Goal: Complete application form

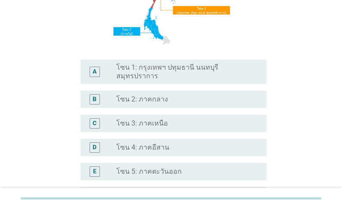
scroll to position [172, 0]
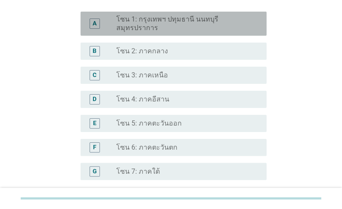
click at [125, 28] on label "โซน 1: กรุงเทพฯ ปทุมธานี นนทบุรี สมุทรปราการ" at bounding box center [184, 23] width 137 height 17
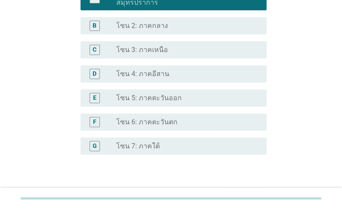
scroll to position [251, 0]
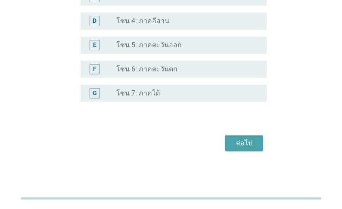
click at [253, 146] on div "ต่อไป" at bounding box center [244, 143] width 24 height 10
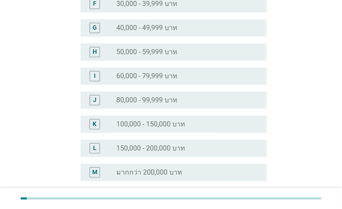
scroll to position [241, 0]
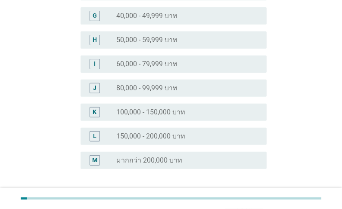
click at [177, 108] on label "100,000 - 150,000 บาท" at bounding box center [150, 112] width 69 height 9
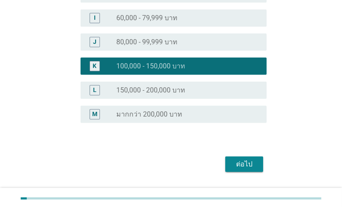
scroll to position [293, 0]
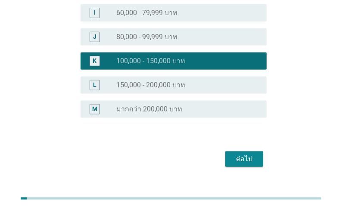
click at [247, 154] on div "ต่อไป" at bounding box center [244, 159] width 24 height 10
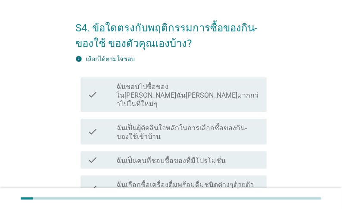
scroll to position [34, 0]
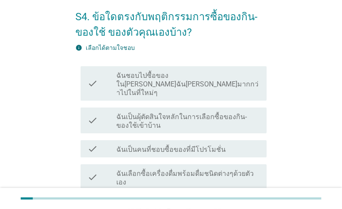
click at [157, 120] on label "ฉันเป็นผุ้ตัดสินใจหลักในการเลือกซื้อของกิน-ของใช้เข้าบ้าน" at bounding box center [187, 121] width 143 height 17
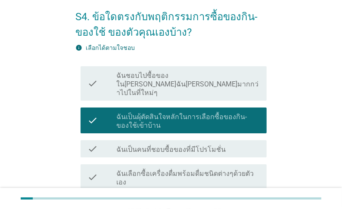
scroll to position [69, 0]
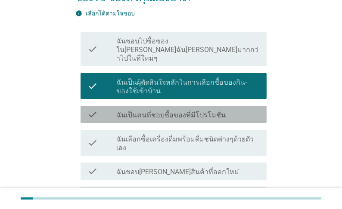
click at [170, 115] on label "ฉันเป็นคนที่ชอบซื้อของที่มีโปรโมชั่น" at bounding box center [170, 115] width 109 height 9
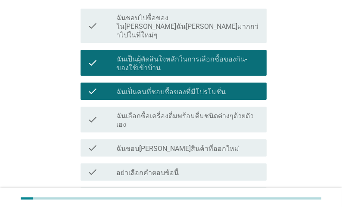
scroll to position [103, 0]
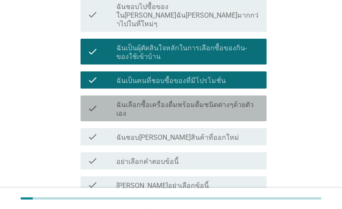
click at [174, 112] on label "ฉันเลือกซื้อเครื่องดื่มพร้อมดื่มชนิดต่างๆด้วยตัวเอง" at bounding box center [187, 109] width 143 height 17
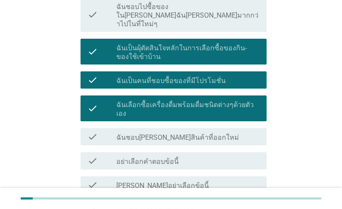
scroll to position [138, 0]
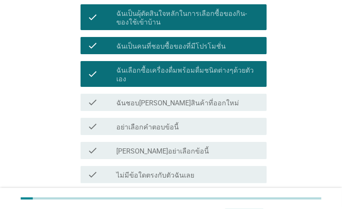
click at [175, 100] on label "ฉันชอบ[PERSON_NAME]สินค้าที่ออกใหม่" at bounding box center [177, 103] width 123 height 9
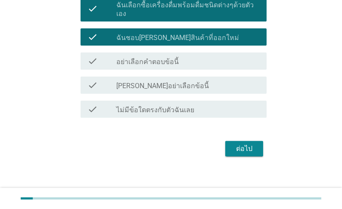
scroll to position [205, 0]
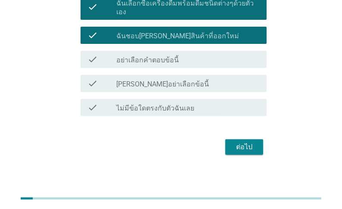
click at [250, 142] on div "ต่อไป" at bounding box center [244, 147] width 24 height 10
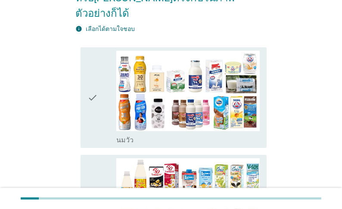
scroll to position [138, 0]
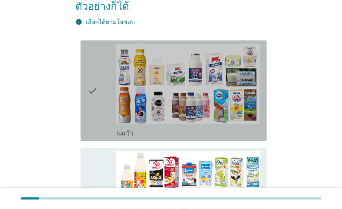
click at [127, 129] on label "นมวัว" at bounding box center [124, 133] width 17 height 9
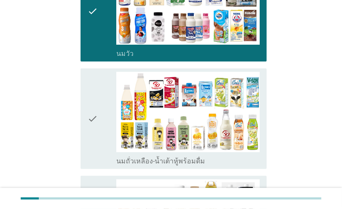
scroll to position [241, 0]
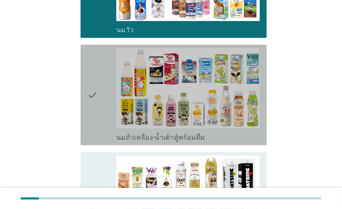
click at [131, 134] on label "นมถั่วเหลือง-น้ำเต้าหู้พร้อมดื่ม" at bounding box center [160, 138] width 89 height 9
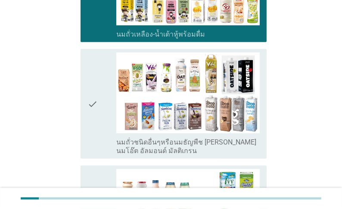
scroll to position [379, 0]
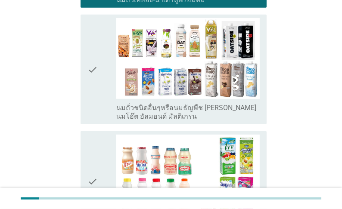
click at [131, 109] on label "นมถั่วชนิดอื่นๆหรือนมธัญพืช [PERSON_NAME] นมโอ๊ต อัลมอนด์ มัลติเกรน" at bounding box center [187, 112] width 143 height 17
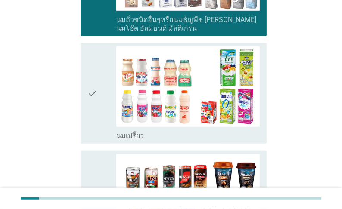
scroll to position [483, 0]
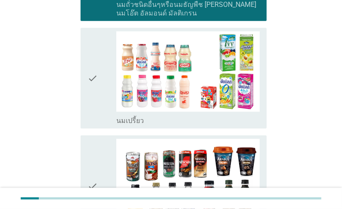
click at [132, 117] on label "นมเปรี้ยว" at bounding box center [130, 121] width 28 height 9
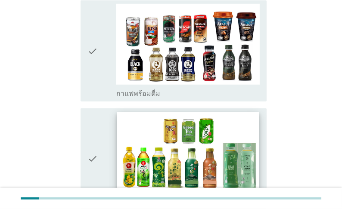
scroll to position [621, 0]
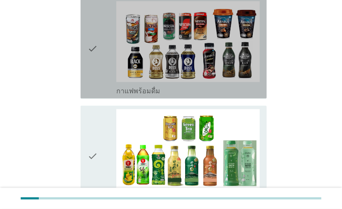
click at [133, 88] on label "กาแฟพร้อมดื่ม" at bounding box center [138, 91] width 44 height 9
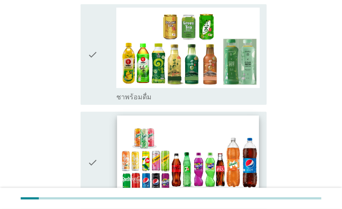
scroll to position [724, 0]
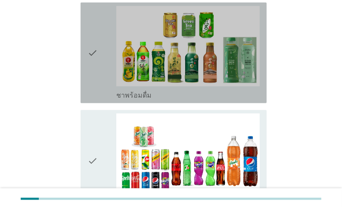
click at [137, 91] on label "ชาพร้อมดื่ม" at bounding box center [133, 95] width 35 height 9
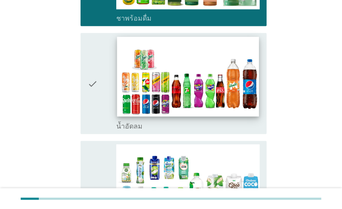
scroll to position [827, 0]
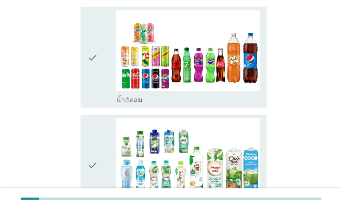
click at [142, 97] on label "น้ำอัดลม" at bounding box center [129, 100] width 26 height 9
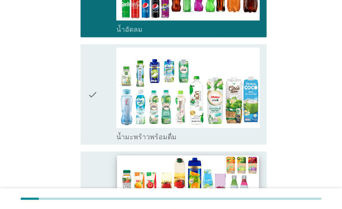
scroll to position [931, 0]
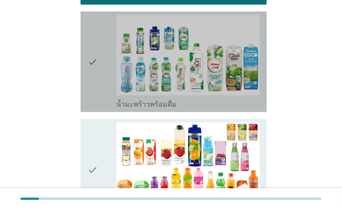
click at [143, 100] on label "น้ำมะพร้าวพร้อมดื่ม" at bounding box center [146, 104] width 60 height 9
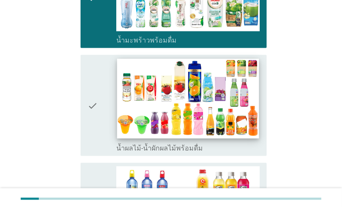
scroll to position [1000, 0]
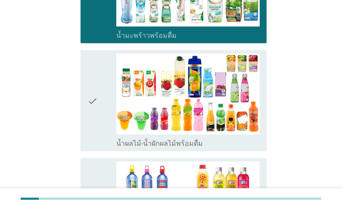
click at [145, 143] on label "น้ำผลไม้-น้ำผักผลไม้พร้อมดื่ม" at bounding box center [159, 144] width 87 height 9
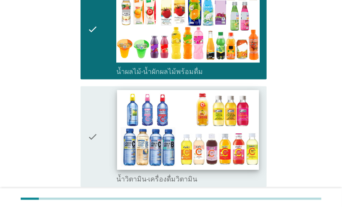
scroll to position [1103, 0]
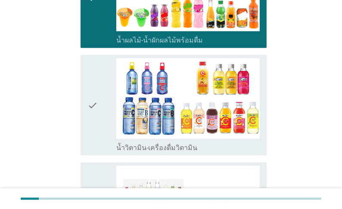
click at [144, 147] on label "น้ำวิตามิน-เครื่องดื่มวิตามิน" at bounding box center [156, 148] width 81 height 9
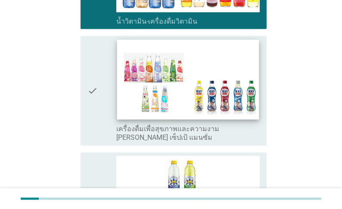
scroll to position [1241, 0]
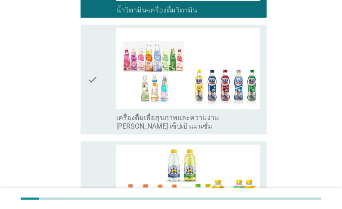
click at [150, 124] on label "เครื่องดื่มเพื่อสุขภาพและความงาม [PERSON_NAME] เซ็ปเป้ แมนซั่ม" at bounding box center [187, 122] width 143 height 17
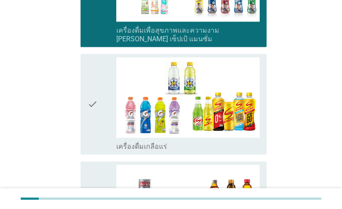
scroll to position [1379, 0]
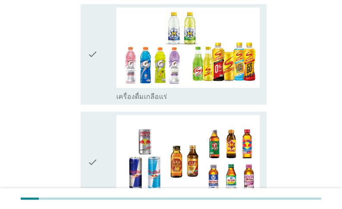
click at [142, 96] on label "เครื่องดื่มเกลือแร่" at bounding box center [141, 97] width 51 height 9
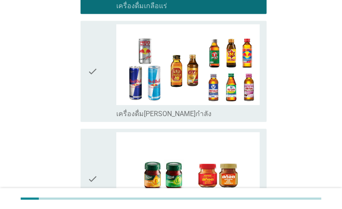
scroll to position [1482, 0]
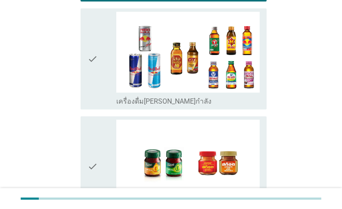
click at [143, 103] on label "เครื่องดื่ม[PERSON_NAME]กำลัง" at bounding box center [163, 101] width 95 height 9
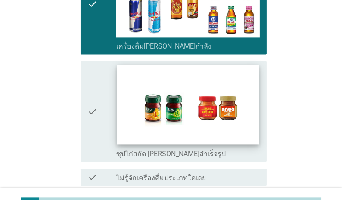
scroll to position [1551, 0]
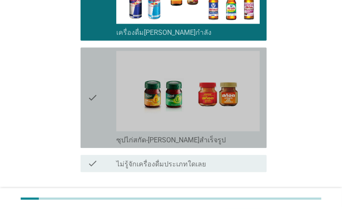
click at [142, 140] on label "ซุปไก่สกัด-[PERSON_NAME]สำเร็จรูป" at bounding box center [170, 140] width 109 height 9
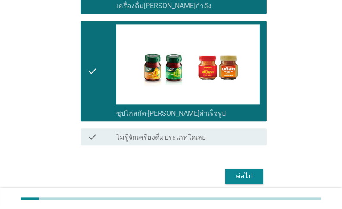
scroll to position [1613, 0]
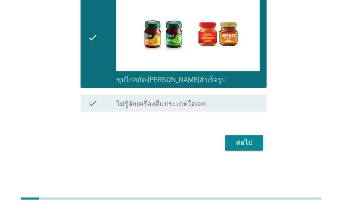
click at [251, 143] on div "ต่อไป" at bounding box center [244, 143] width 24 height 10
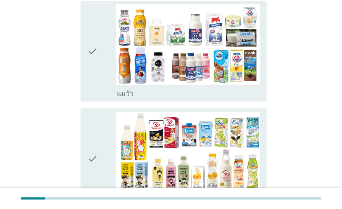
scroll to position [103, 0]
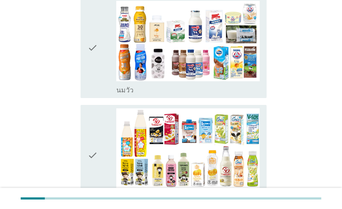
click at [117, 95] on label "นมวัว" at bounding box center [124, 90] width 17 height 9
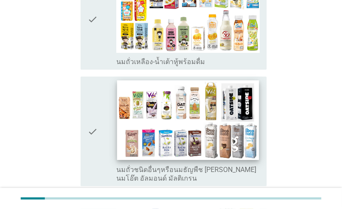
scroll to position [241, 0]
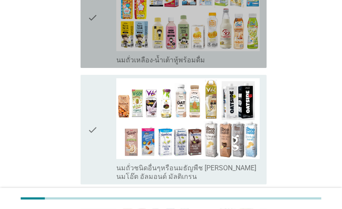
click at [121, 65] on label "นมถั่วเหลือง-น้ำเต้าหู้พร้อมดื่ม" at bounding box center [160, 60] width 89 height 9
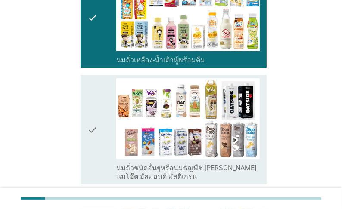
click at [136, 180] on label "นมถั่วชนิดอื่นๆหรือนมธัญพืช [PERSON_NAME] นมโอ๊ต อัลมอนด์ มัลติเกรน" at bounding box center [187, 172] width 143 height 17
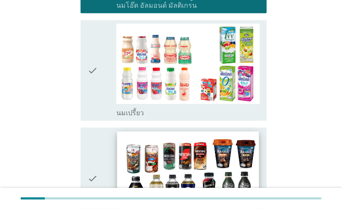
scroll to position [414, 0]
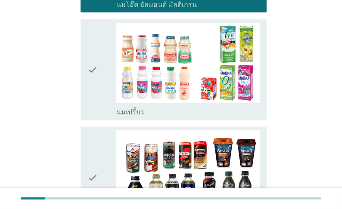
click at [143, 117] on label "นมเปรี้ยว" at bounding box center [130, 112] width 28 height 9
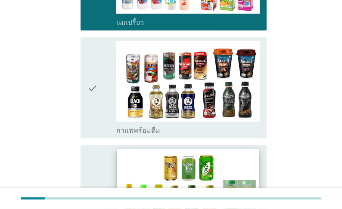
scroll to position [517, 0]
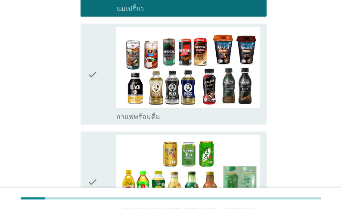
click at [142, 122] on label "กาแฟพร้อมดื่ม" at bounding box center [138, 117] width 44 height 9
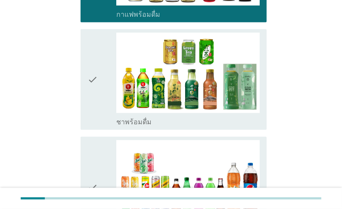
scroll to position [621, 0]
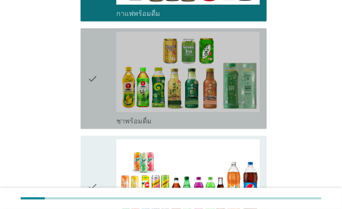
click at [134, 126] on label "ชาพร้อมดื่ม" at bounding box center [133, 121] width 35 height 9
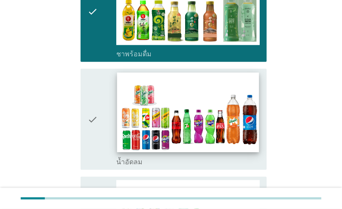
scroll to position [689, 0]
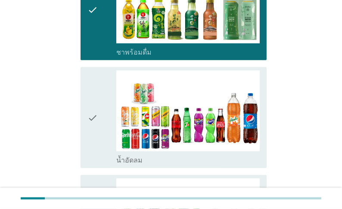
click at [132, 165] on label "น้ำอัดลม" at bounding box center [129, 160] width 26 height 9
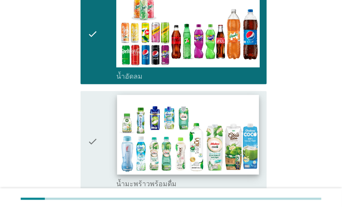
scroll to position [793, 0]
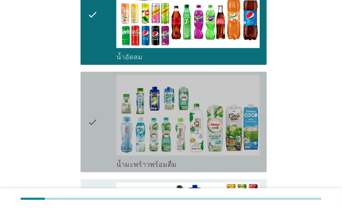
click at [132, 169] on label "น้ำมะพร้าวพร้อมดื่ม" at bounding box center [146, 165] width 60 height 9
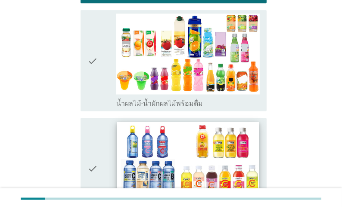
scroll to position [965, 0]
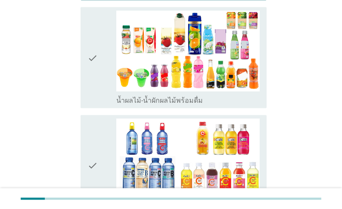
click at [143, 105] on label "น้ำผลไม้-น้ำผักผลไม้พร้อมดื่ม" at bounding box center [159, 101] width 87 height 9
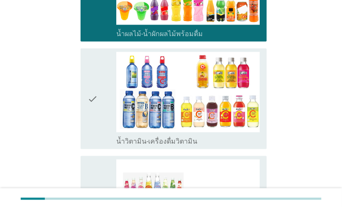
scroll to position [1034, 0]
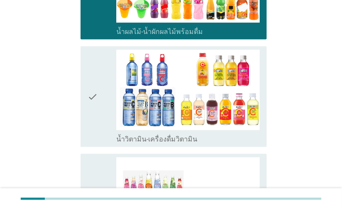
click at [138, 144] on label "น้ำวิตามิน-เครื่องดื่มวิตามิน" at bounding box center [156, 139] width 81 height 9
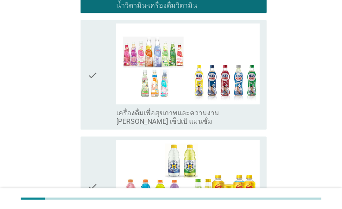
scroll to position [1172, 0]
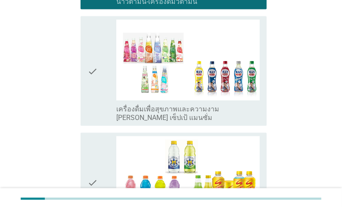
click at [142, 123] on label "เครื่องดื่มเพื่อสุขภาพและความงาม [PERSON_NAME] เซ็ปเป้ แมนซั่ม" at bounding box center [187, 114] width 143 height 17
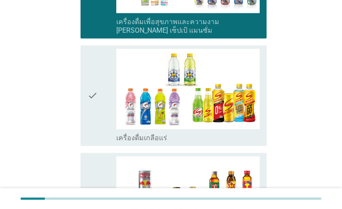
scroll to position [1276, 0]
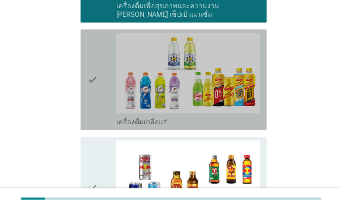
click at [140, 127] on label "เครื่องดื่มเกลือแร่" at bounding box center [141, 123] width 51 height 9
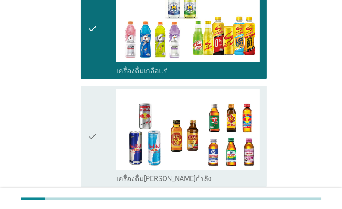
scroll to position [1379, 0]
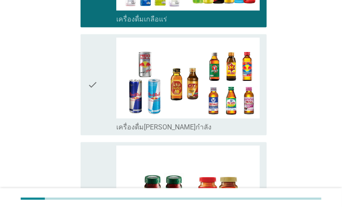
click at [135, 132] on label "เครื่องดื่ม[PERSON_NAME]กำลัง" at bounding box center [163, 127] width 95 height 9
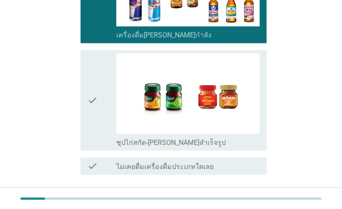
scroll to position [1482, 0]
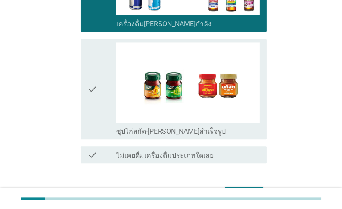
click at [137, 136] on label "ซุปไก่สกัด-[PERSON_NAME]สำเร็จรูป" at bounding box center [170, 132] width 109 height 9
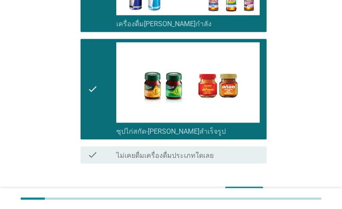
scroll to position [1551, 0]
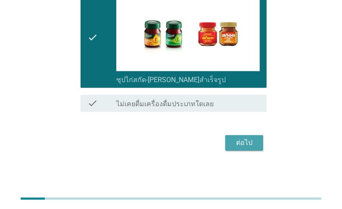
click at [243, 144] on div "ต่อไป" at bounding box center [244, 143] width 24 height 10
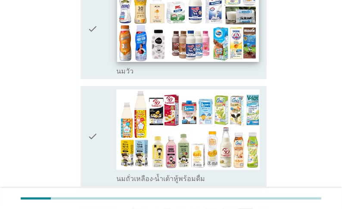
scroll to position [138, 0]
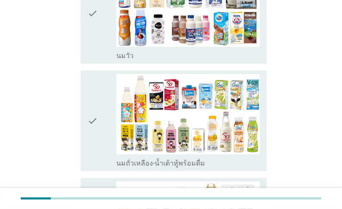
click at [126, 60] on label "นมวัว" at bounding box center [124, 56] width 17 height 9
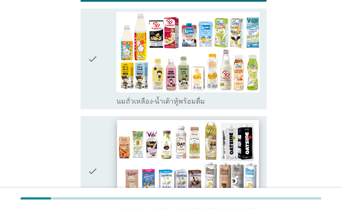
scroll to position [207, 0]
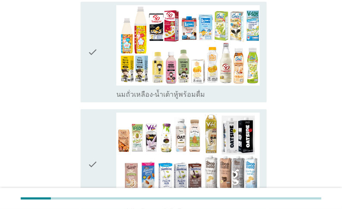
click at [131, 99] on label "นมถั่วเหลือง-น้ำเต้าหู้พร้อมดื่ม" at bounding box center [160, 94] width 89 height 9
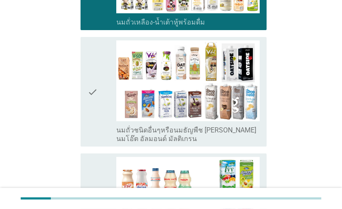
scroll to position [310, 0]
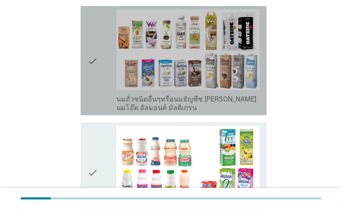
click at [131, 111] on label "นมถั่วชนิดอื่นๆหรือนมธัญพืช [PERSON_NAME] นมโอ๊ต อัลมอนด์ มัลติเกรน" at bounding box center [187, 103] width 143 height 17
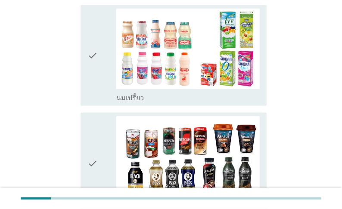
scroll to position [448, 0]
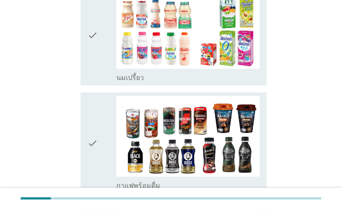
click at [131, 82] on label "นมเปรี้ยว" at bounding box center [130, 78] width 28 height 9
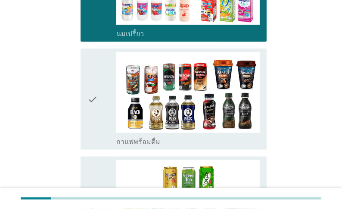
scroll to position [552, 0]
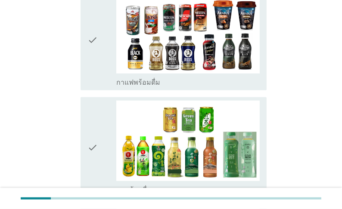
click at [135, 87] on label "กาแฟพร้อมดื่ม" at bounding box center [138, 82] width 44 height 9
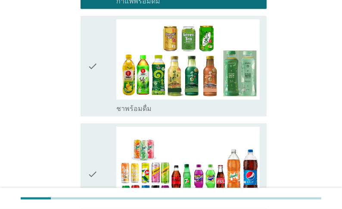
scroll to position [655, 0]
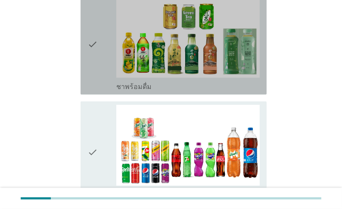
click at [139, 91] on label "ชาพร้อมดื่ม" at bounding box center [133, 87] width 35 height 9
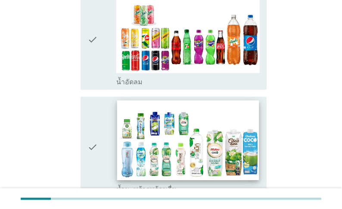
scroll to position [793, 0]
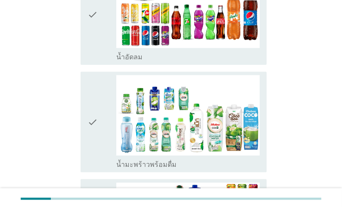
click at [138, 62] on label "น้ำอัดลม" at bounding box center [129, 57] width 26 height 9
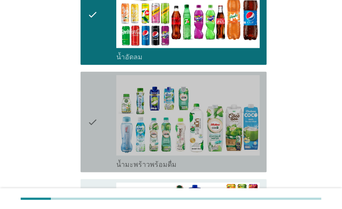
click at [137, 169] on label "น้ำมะพร้าวพร้อมดื่ม" at bounding box center [146, 165] width 60 height 9
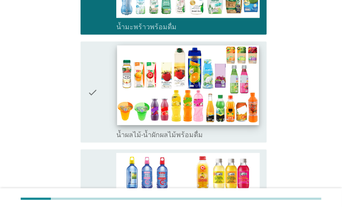
scroll to position [965, 0]
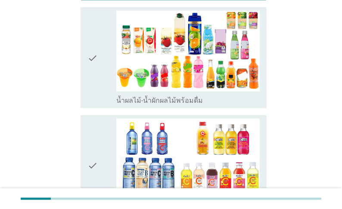
click at [146, 105] on label "น้ำผลไม้-น้ำผักผลไม้พร้อมดื่ม" at bounding box center [159, 101] width 87 height 9
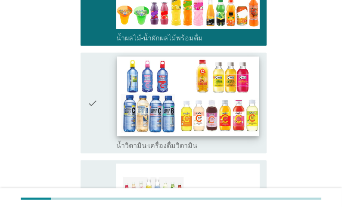
scroll to position [1034, 0]
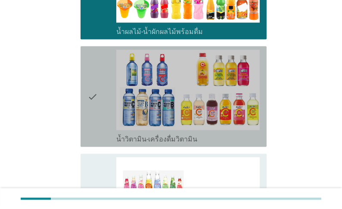
click at [126, 144] on label "น้ำวิตามิน-เครื่องดื่มวิตามิน" at bounding box center [156, 139] width 81 height 9
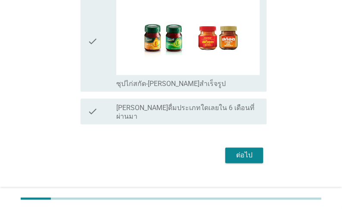
scroll to position [1551, 0]
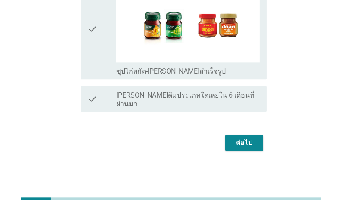
click at [260, 151] on button "ต่อไป" at bounding box center [244, 143] width 38 height 16
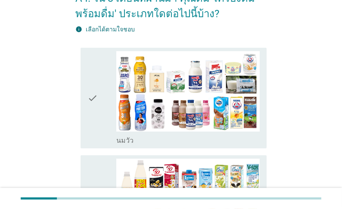
scroll to position [69, 0]
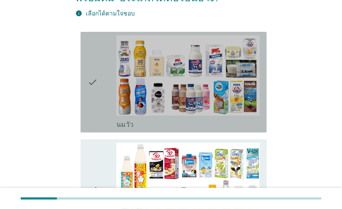
click at [101, 129] on div "check" at bounding box center [101, 82] width 29 height 94
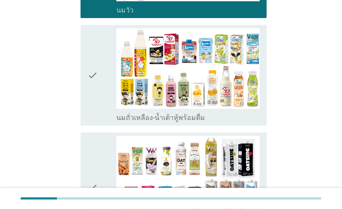
scroll to position [207, 0]
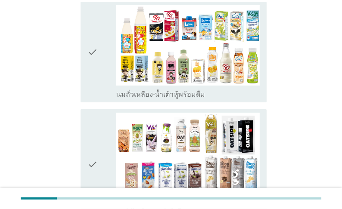
click at [114, 99] on div "check" at bounding box center [101, 52] width 29 height 94
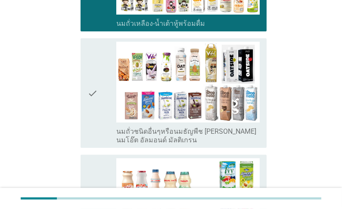
scroll to position [310, 0]
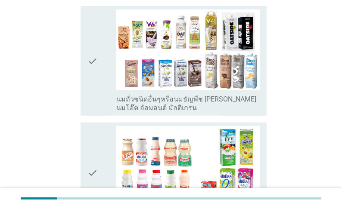
click at [125, 111] on label "นมถั่วชนิดอื่นๆหรือนมธัญพืช [PERSON_NAME] นมโอ๊ต อัลมอนด์ มัลติเกรน" at bounding box center [187, 103] width 143 height 17
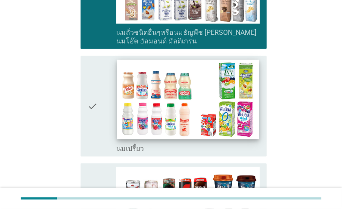
scroll to position [379, 0]
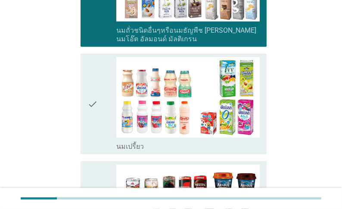
click at [120, 151] on label "นมเปรี้ยว" at bounding box center [130, 147] width 28 height 9
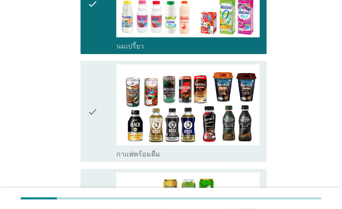
scroll to position [483, 0]
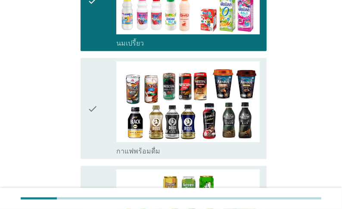
click at [120, 156] on label "กาแฟพร้อมดื่ม" at bounding box center [138, 151] width 44 height 9
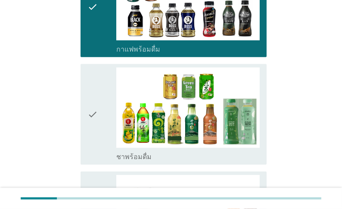
scroll to position [586, 0]
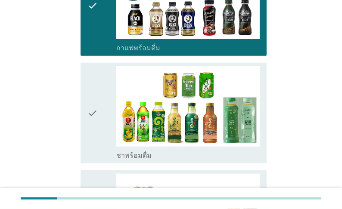
click at [116, 160] on label "ชาพร้อมดื่ม" at bounding box center [133, 156] width 35 height 9
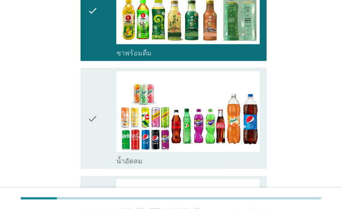
scroll to position [689, 0]
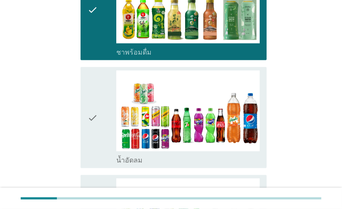
click at [118, 165] on label "น้ำอัดลม" at bounding box center [129, 160] width 26 height 9
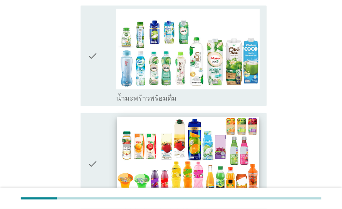
scroll to position [862, 0]
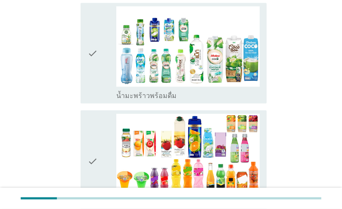
click at [132, 100] on label "น้ำมะพร้าวพร้อมดื่ม" at bounding box center [146, 96] width 60 height 9
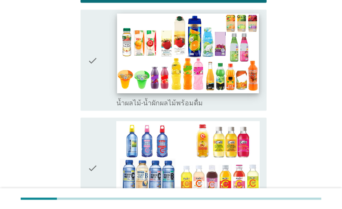
scroll to position [965, 0]
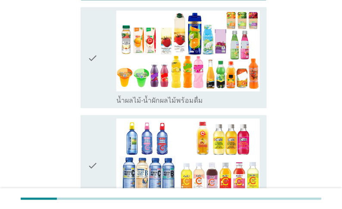
click at [127, 105] on label "น้ำผลไม้-น้ำผักผลไม้พร้อมดื่ม" at bounding box center [159, 101] width 87 height 9
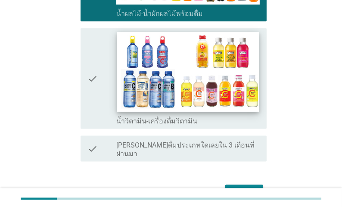
scroll to position [1069, 0]
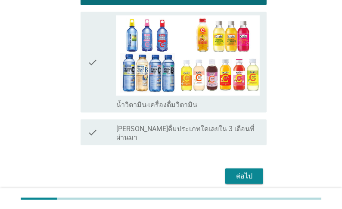
click at [129, 109] on label "น้ำวิตามิน-เครื่องดื่มวิตามิน" at bounding box center [156, 105] width 81 height 9
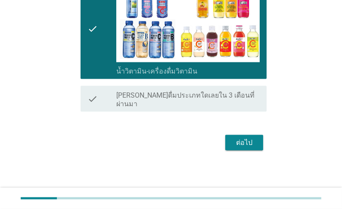
scroll to position [1116, 0]
click at [248, 145] on div "ต่อไป" at bounding box center [244, 143] width 24 height 10
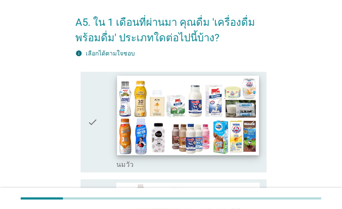
scroll to position [69, 0]
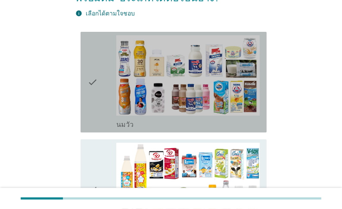
click at [121, 129] on label "นมวัว" at bounding box center [124, 125] width 17 height 9
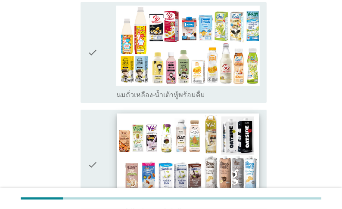
scroll to position [207, 0]
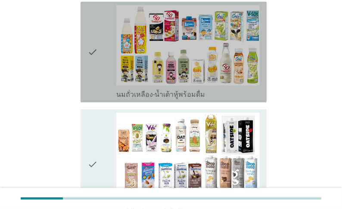
click at [132, 99] on label "นมถั่วเหลือง-น้ำเต้าหู้พร้อมดื่ม" at bounding box center [160, 94] width 89 height 9
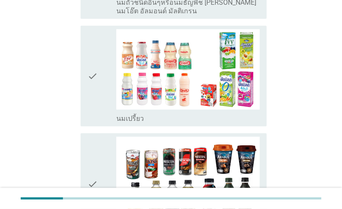
scroll to position [414, 0]
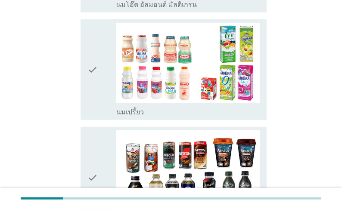
click at [135, 117] on label "นมเปรี้ยว" at bounding box center [130, 112] width 28 height 9
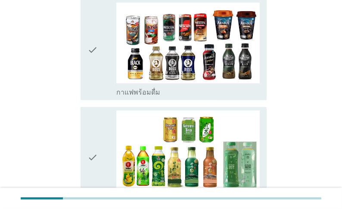
scroll to position [552, 0]
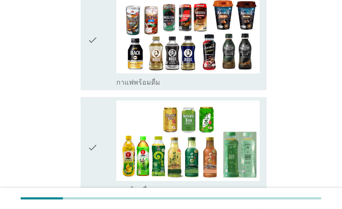
click at [135, 87] on label "กาแฟพร้อมดื่ม" at bounding box center [138, 82] width 44 height 9
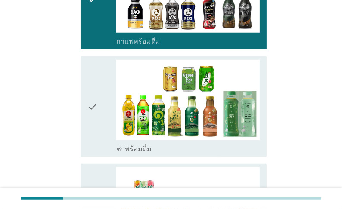
scroll to position [655, 0]
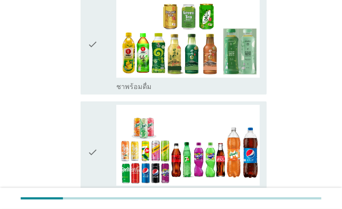
click at [136, 91] on label "ชาพร้อมดื่ม" at bounding box center [133, 87] width 35 height 9
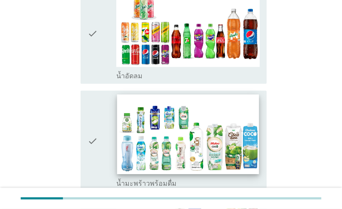
scroll to position [793, 0]
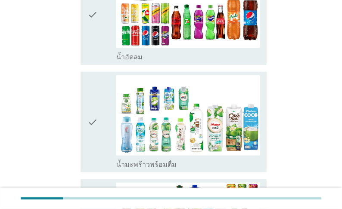
click at [137, 62] on label "น้ำอัดลม" at bounding box center [129, 57] width 26 height 9
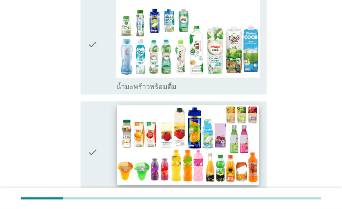
scroll to position [896, 0]
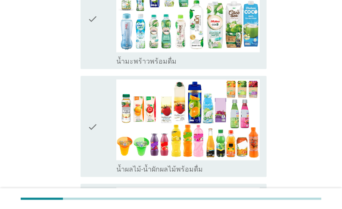
click at [132, 66] on label "น้ำมะพร้าวพร้อมดื่ม" at bounding box center [146, 61] width 60 height 9
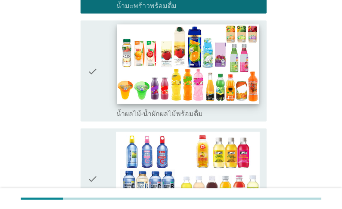
scroll to position [965, 0]
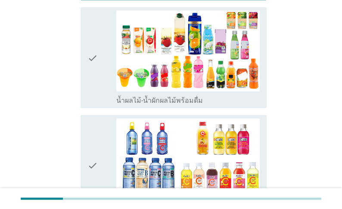
click at [135, 105] on label "น้ำผลไม้-น้ำผักผลไม้พร้อมดื่ม" at bounding box center [159, 101] width 87 height 9
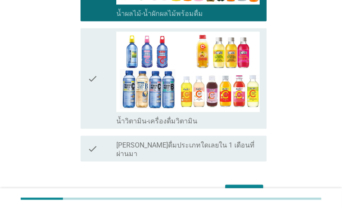
scroll to position [1069, 0]
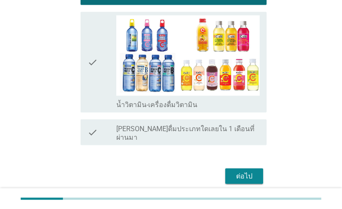
click at [135, 109] on label "น้ำวิตามิน-เครื่องดื่มวิตามิน" at bounding box center [156, 105] width 81 height 9
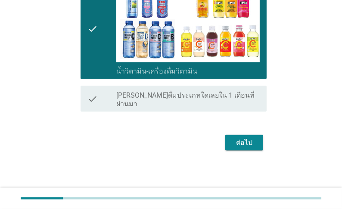
scroll to position [1116, 0]
click at [245, 144] on div "ต่อไป" at bounding box center [244, 143] width 24 height 10
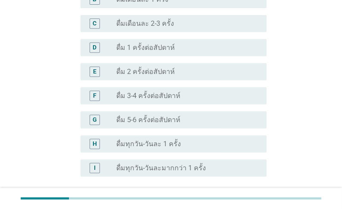
scroll to position [310, 0]
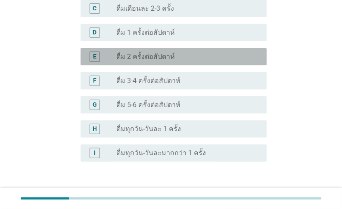
click at [159, 57] on label "ดื่ม 2 ครั้งต่อสัปดาห์" at bounding box center [145, 57] width 59 height 9
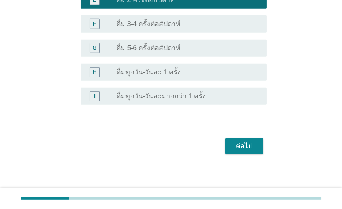
scroll to position [370, 0]
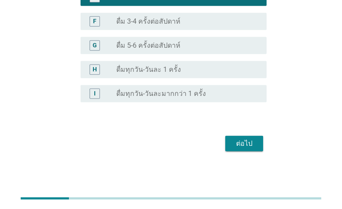
click at [246, 145] on div "ต่อไป" at bounding box center [244, 144] width 24 height 10
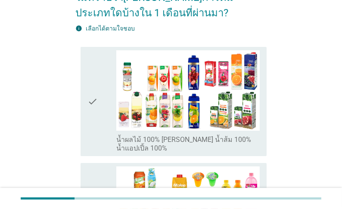
scroll to position [138, 0]
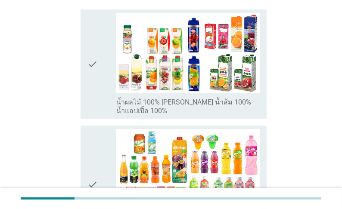
click at [186, 113] on label "น้ำผลไม้ 100% [PERSON_NAME] น้ำส้ม 100% น้ำแอปเปิ้ล 100%" at bounding box center [187, 106] width 143 height 17
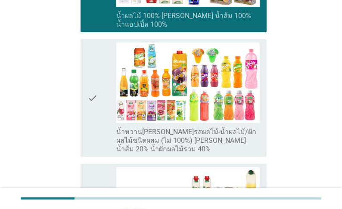
scroll to position [241, 0]
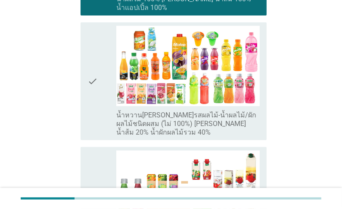
click at [178, 134] on label "น้ำหวาน[PERSON_NAME]รสผลไม้-น้ำผลไม้/ผักผลไม้ชนิดผสม (ไม่ 100%) [PERSON_NAME] น…" at bounding box center [187, 124] width 143 height 26
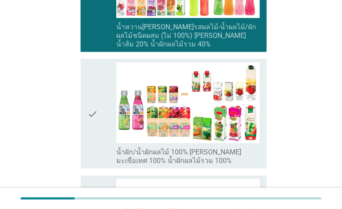
scroll to position [345, 0]
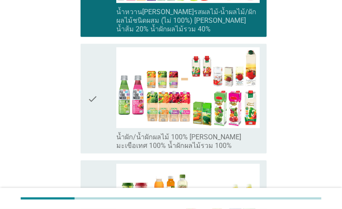
click at [171, 150] on label "น้ำผัก/น้ำผักผลไม้ 100% [PERSON_NAME] มะเขือเทศ 100% น้ำผักผลไม้รวม 100%" at bounding box center [187, 141] width 143 height 17
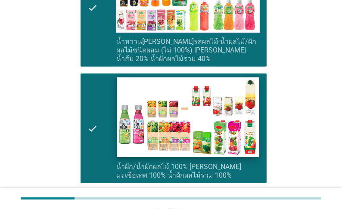
scroll to position [379, 0]
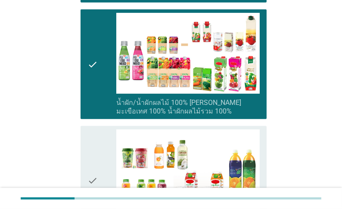
click at [169, 113] on label "น้ำผัก/น้ำผักผลไม้ 100% [PERSON_NAME] มะเขือเทศ 100% น้ำผักผลไม้รวม 100%" at bounding box center [187, 107] width 143 height 17
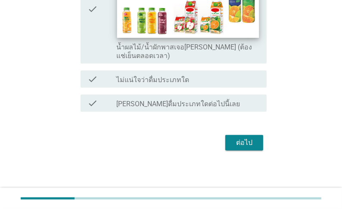
scroll to position [559, 0]
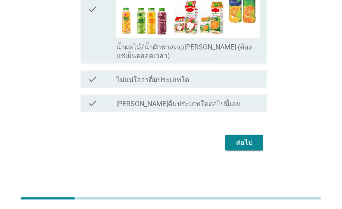
click at [253, 142] on div "ต่อไป" at bounding box center [244, 143] width 24 height 10
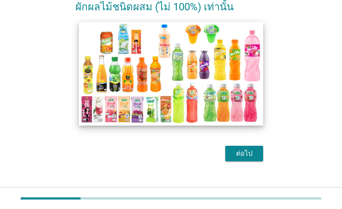
scroll to position [132, 0]
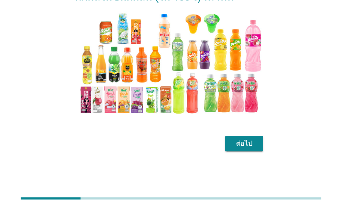
click at [251, 143] on div "ต่อไป" at bounding box center [244, 144] width 24 height 10
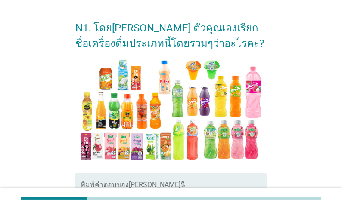
scroll to position [34, 0]
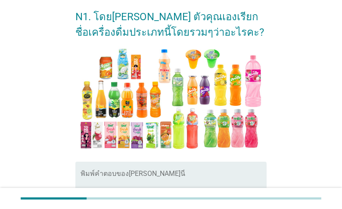
click at [130, 177] on textarea "พิมพ์คำตอบของคุณ ที่นี่" at bounding box center [174, 194] width 186 height 45
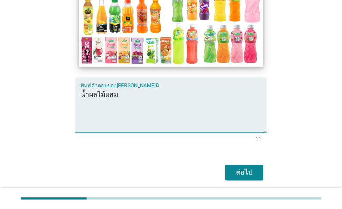
scroll to position [138, 0]
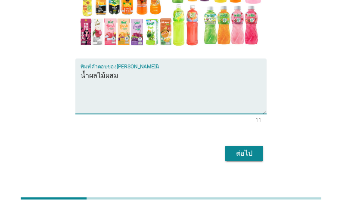
type textarea "น้ำผลไม้ผสม"
click at [245, 158] on div "ต่อไป" at bounding box center [244, 154] width 24 height 10
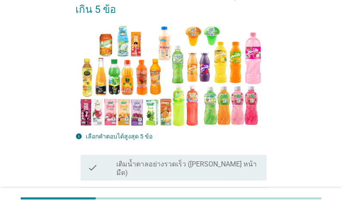
scroll to position [207, 0]
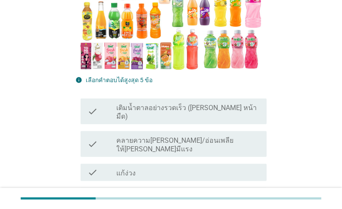
click at [189, 137] on label "คลายความ[PERSON_NAME]/อ่อนเพลียให้[PERSON_NAME]มีแรง" at bounding box center [187, 145] width 143 height 17
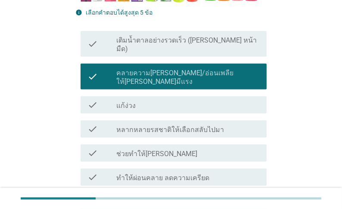
scroll to position [276, 0]
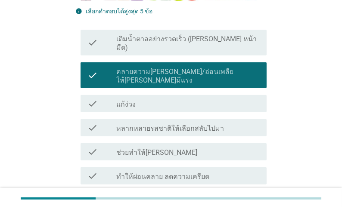
click at [188, 125] on label "หลากหลายรสชาติให้เลือกสลับไปมา" at bounding box center [170, 129] width 108 height 9
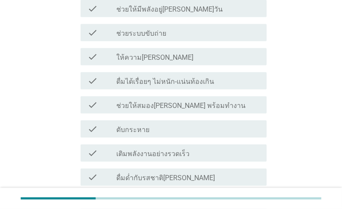
scroll to position [483, 0]
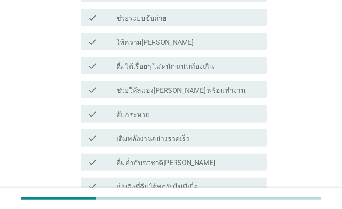
click at [206, 159] on label "ดื่มด่ำกับรสชาติ[PERSON_NAME]" at bounding box center [165, 163] width 99 height 9
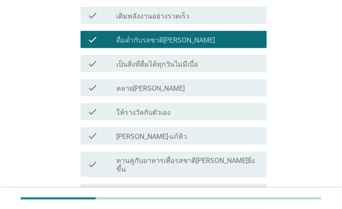
scroll to position [621, 0]
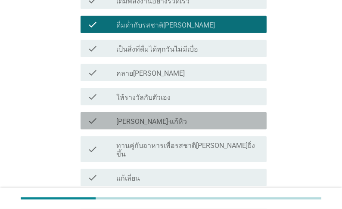
click at [170, 118] on label "[PERSON_NAME]-แก้หิว" at bounding box center [151, 122] width 71 height 9
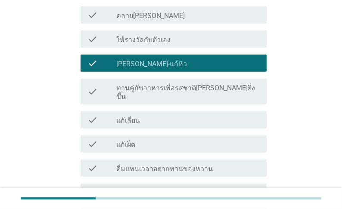
scroll to position [689, 0]
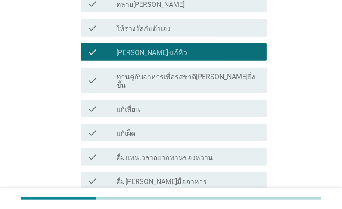
click at [171, 128] on div "check_box_outline_blank แก้เผ็ด" at bounding box center [187, 133] width 143 height 10
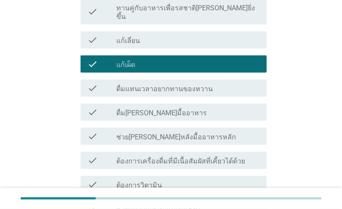
scroll to position [793, 0]
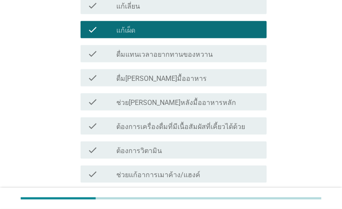
click at [170, 123] on label "ต้องการเครื่องดื่มที่มีเนื้อสัมผัสที่เคี้ยวได้ด้วย" at bounding box center [180, 127] width 129 height 9
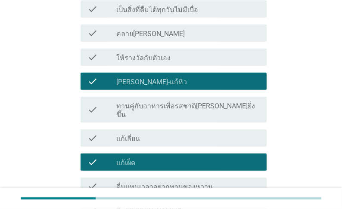
scroll to position [655, 0]
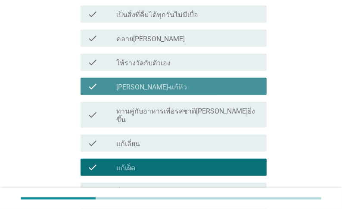
click at [172, 81] on div "check_box [PERSON_NAME]-แก้หิว" at bounding box center [187, 86] width 143 height 10
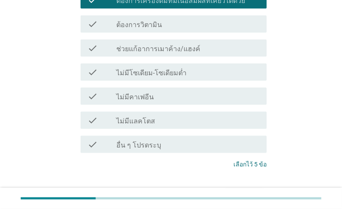
scroll to position [931, 0]
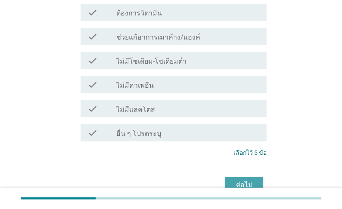
click at [240, 180] on div "ต่อไป" at bounding box center [244, 185] width 24 height 10
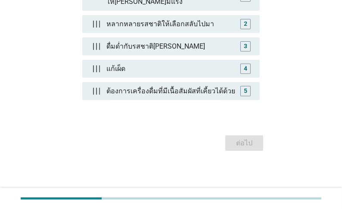
scroll to position [276, 0]
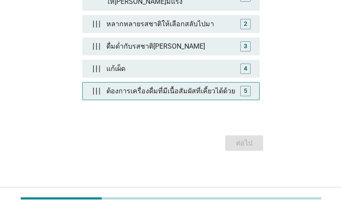
click at [231, 100] on div "ต้องการเครื่องดื่มที่มีเนื้อสัมผัสที่เคี้ยวได้ด้วย" at bounding box center [171, 91] width 136 height 17
click at [246, 96] on div "5" at bounding box center [245, 91] width 3 height 9
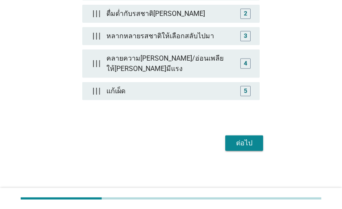
scroll to position [336, 0]
click at [244, 149] on div "ต่อไป" at bounding box center [244, 143] width 24 height 10
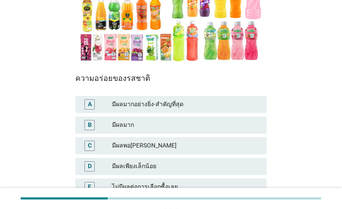
scroll to position [103, 0]
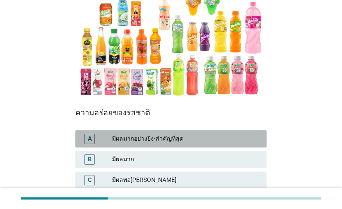
click at [193, 136] on div "A มีผลมากอย่างยิ่ง-สำคัญที่สุด" at bounding box center [170, 139] width 191 height 17
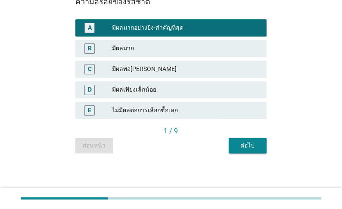
scroll to position [240, 0]
click at [250, 147] on div "ต่อไป" at bounding box center [248, 145] width 24 height 9
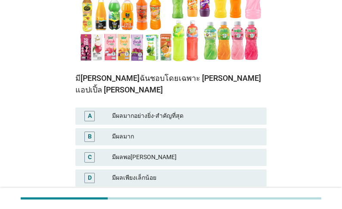
scroll to position [172, 0]
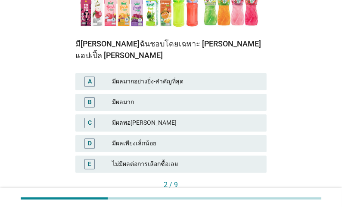
click at [182, 128] on div "มีผลพอ[PERSON_NAME]" at bounding box center [186, 123] width 148 height 10
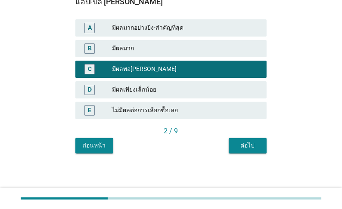
scroll to position [254, 0]
click at [252, 144] on div "ต่อไป" at bounding box center [248, 145] width 24 height 9
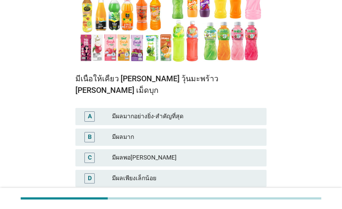
scroll to position [138, 0]
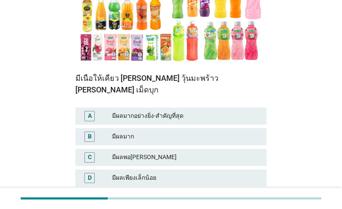
click at [202, 111] on div "มีผลมากอย่างยิ่ง-สำคัญที่สุด" at bounding box center [186, 116] width 148 height 10
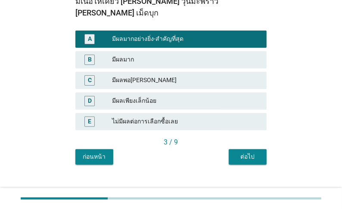
scroll to position [240, 0]
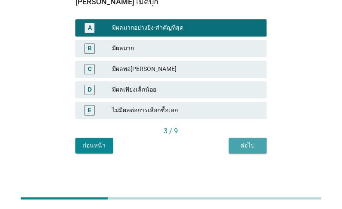
click at [246, 145] on div "ต่อไป" at bounding box center [248, 145] width 24 height 9
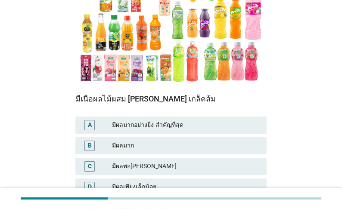
scroll to position [138, 0]
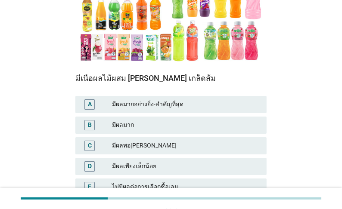
click at [180, 131] on div "มีผลมาก" at bounding box center [186, 125] width 148 height 10
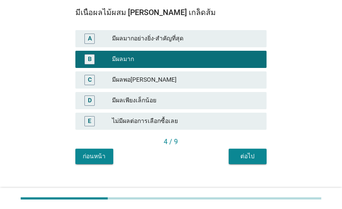
scroll to position [240, 0]
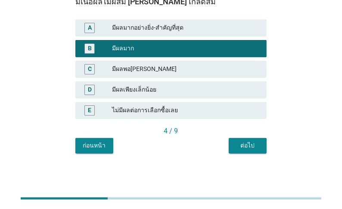
click at [257, 145] on div "ต่อไป" at bounding box center [248, 145] width 24 height 9
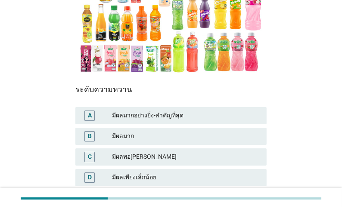
scroll to position [138, 0]
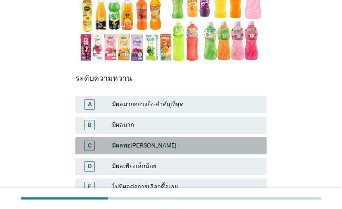
click at [171, 151] on div "มีผลพอ[PERSON_NAME]" at bounding box center [186, 146] width 148 height 10
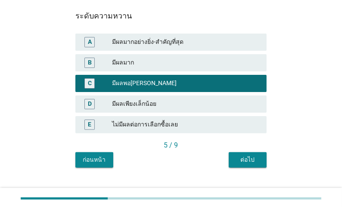
scroll to position [207, 0]
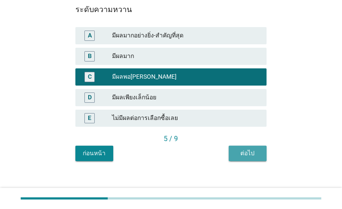
click at [253, 158] on div "ต่อไป" at bounding box center [248, 153] width 24 height 9
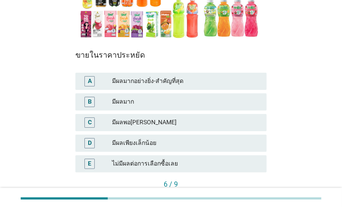
scroll to position [172, 0]
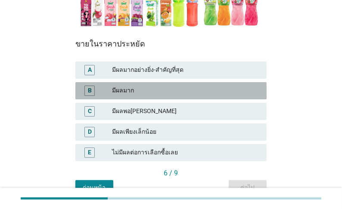
click at [161, 96] on div "มีผลมาก" at bounding box center [186, 91] width 148 height 10
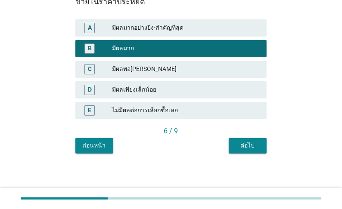
scroll to position [240, 0]
click at [245, 148] on div "ต่อไป" at bounding box center [248, 145] width 24 height 9
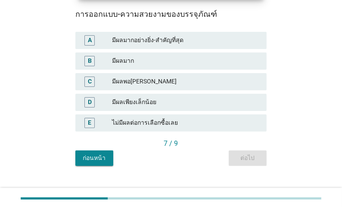
scroll to position [207, 0]
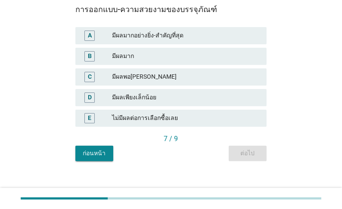
click at [160, 103] on div "มีผลเพียงเล็กน้อย" at bounding box center [186, 98] width 148 height 10
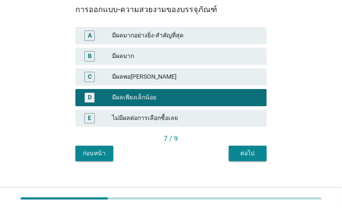
click at [240, 158] on div "ต่อไป" at bounding box center [248, 153] width 24 height 9
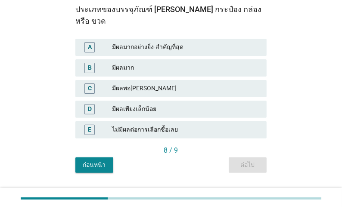
click at [145, 94] on div "มีผลพอ[PERSON_NAME]" at bounding box center [186, 89] width 148 height 10
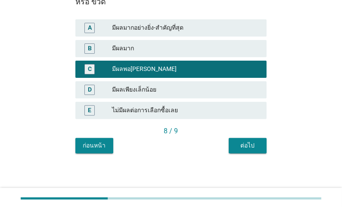
scroll to position [254, 0]
click at [253, 146] on div "ต่อไป" at bounding box center [248, 145] width 24 height 9
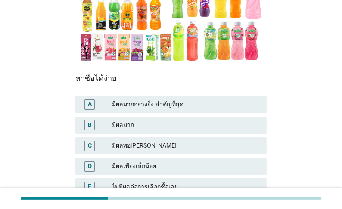
scroll to position [172, 0]
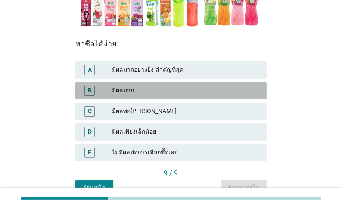
click at [146, 96] on div "มีผลมาก" at bounding box center [186, 91] width 148 height 10
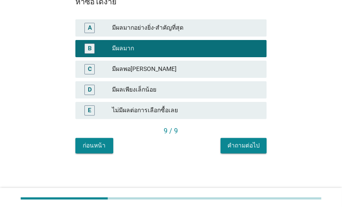
scroll to position [240, 0]
click at [237, 146] on div "คำถามต่อไป" at bounding box center [244, 145] width 32 height 9
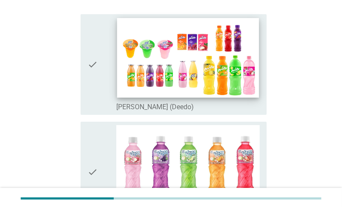
scroll to position [103, 0]
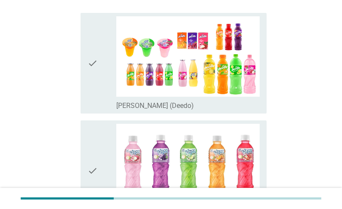
click at [136, 102] on label "[PERSON_NAME] (Deedo)" at bounding box center [155, 106] width 78 height 9
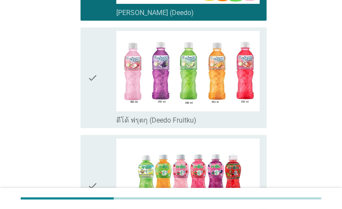
scroll to position [207, 0]
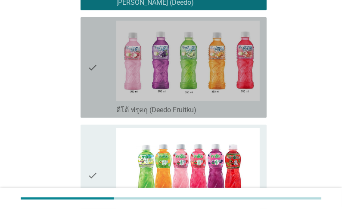
click at [125, 106] on label "ดีโด้ ฟรุตกุ (Deedo Fruitku)" at bounding box center [156, 110] width 80 height 9
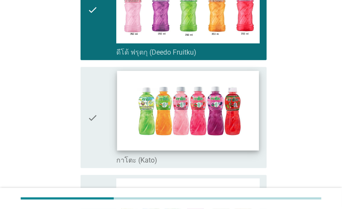
scroll to position [276, 0]
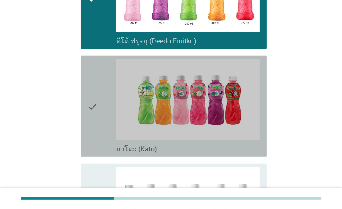
click at [103, 143] on div "check" at bounding box center [101, 106] width 29 height 94
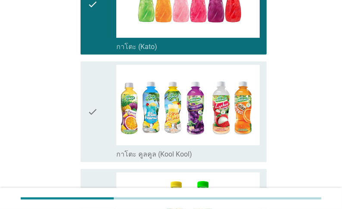
scroll to position [379, 0]
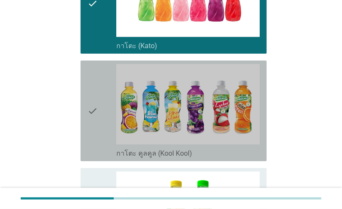
click at [110, 146] on div "check" at bounding box center [101, 111] width 29 height 94
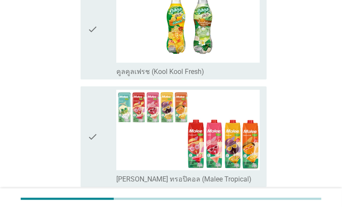
scroll to position [586, 0]
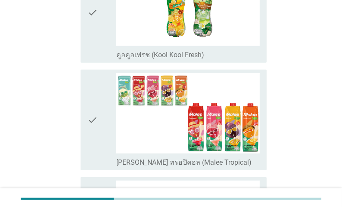
click at [119, 159] on label "[PERSON_NAME] ทรอปิคอล (Malee Tropical)" at bounding box center [183, 163] width 135 height 9
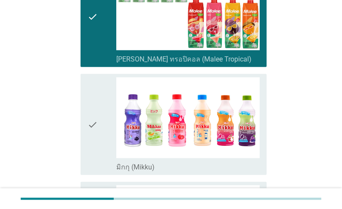
scroll to position [724, 0]
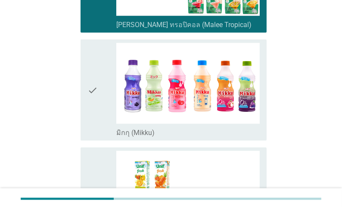
click at [116, 132] on label "มิกกุ (Mikku)" at bounding box center [135, 133] width 38 height 9
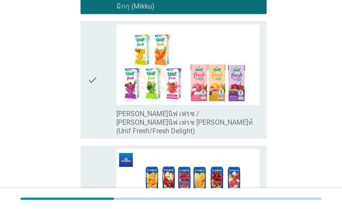
scroll to position [862, 0]
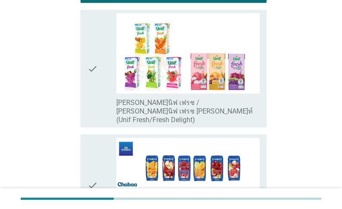
click at [137, 108] on label "[PERSON_NAME]นิฟ เฟรช / [PERSON_NAME]นิฟ เฟรช [PERSON_NAME]ท์ (Unif Fresh/Fresh…" at bounding box center [187, 112] width 143 height 26
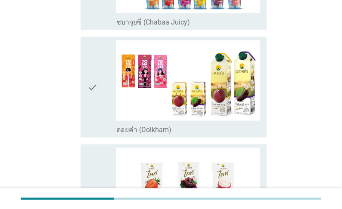
scroll to position [1069, 0]
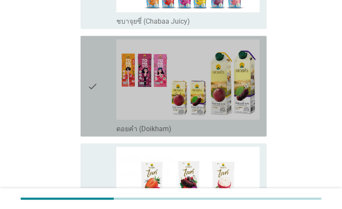
click at [126, 125] on label "ดอยคำ (Doikham)" at bounding box center [143, 129] width 55 height 9
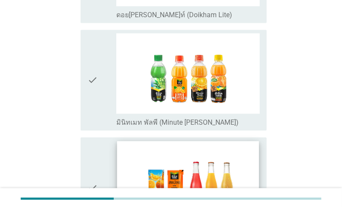
scroll to position [1310, 0]
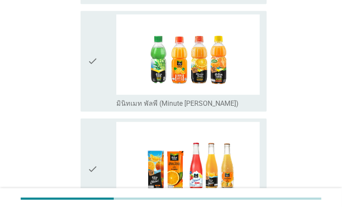
click at [128, 100] on label "มินิทเมท พัลพี (Minute [PERSON_NAME])" at bounding box center [177, 104] width 122 height 9
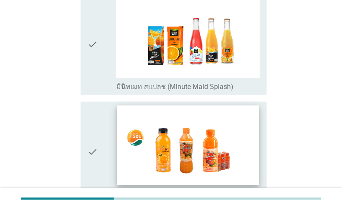
scroll to position [1448, 0]
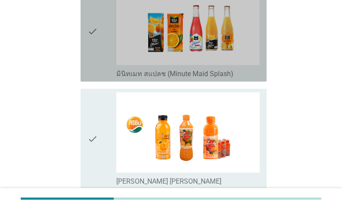
click at [134, 77] on label "มินิทเมท สแปลช (Minute Maid Splash)" at bounding box center [174, 74] width 117 height 9
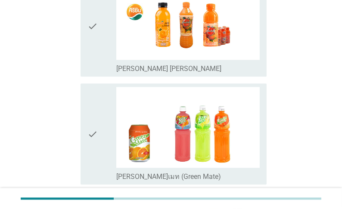
scroll to position [1620, 0]
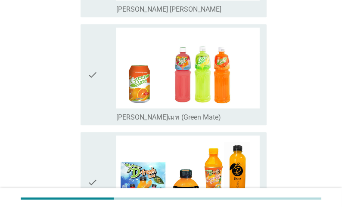
click at [128, 122] on label "[PERSON_NAME]เมท (Green Mate)" at bounding box center [168, 117] width 105 height 9
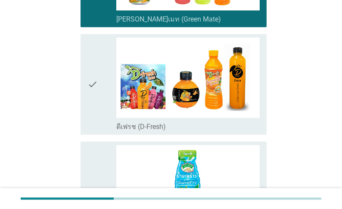
scroll to position [1724, 0]
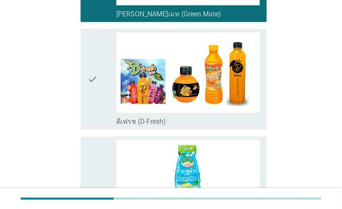
click at [126, 126] on label "ดีเฟรช (D-Fresh)" at bounding box center [141, 122] width 50 height 9
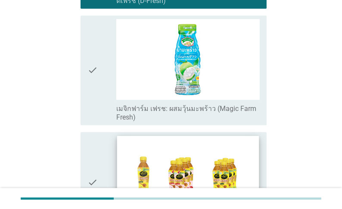
scroll to position [1862, 0]
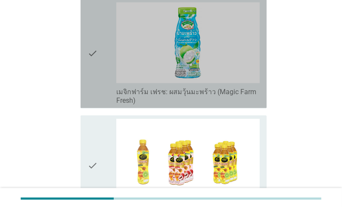
click at [128, 105] on label "เมจิกฟาร์ม เฟรช: ผสมวุ้นมะพร้าว (Magic Farm Fresh)" at bounding box center [187, 96] width 143 height 17
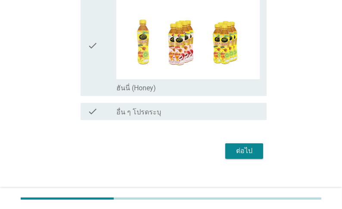
scroll to position [1995, 0]
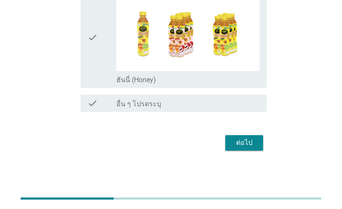
click at [253, 142] on div "ต่อไป" at bounding box center [244, 143] width 24 height 10
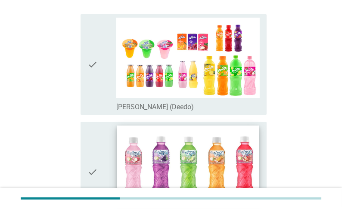
scroll to position [103, 0]
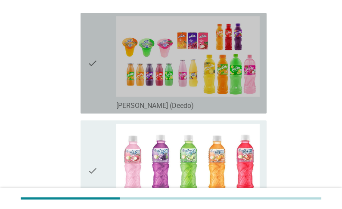
click at [143, 102] on label "[PERSON_NAME] (Deedo)" at bounding box center [155, 106] width 78 height 9
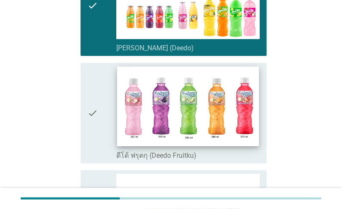
scroll to position [172, 0]
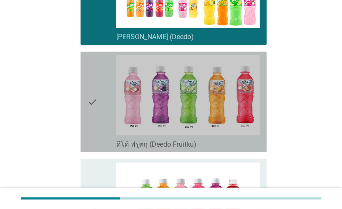
click at [120, 140] on label "ดีโด้ ฟรุตกุ (Deedo Fruitku)" at bounding box center [156, 144] width 80 height 9
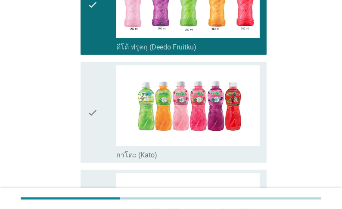
scroll to position [276, 0]
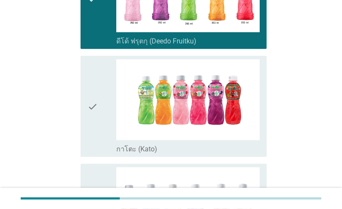
click at [122, 145] on label "กาโตะ (Kato)" at bounding box center [136, 149] width 41 height 9
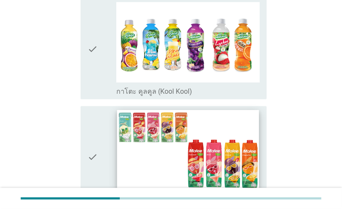
scroll to position [448, 0]
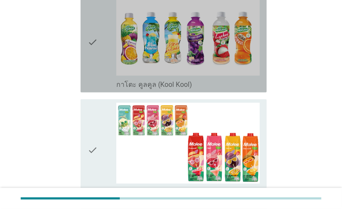
click at [119, 81] on label "กาโตะ คูลคูล (Kool Kool)" at bounding box center [154, 85] width 76 height 9
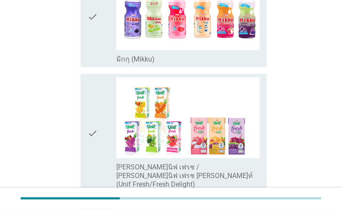
scroll to position [724, 0]
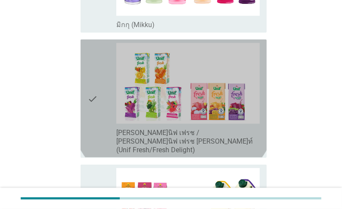
click at [132, 139] on label "[PERSON_NAME]นิฟ เฟรช / [PERSON_NAME]นิฟ เฟรช [PERSON_NAME]ท์ (Unif Fresh/Fresh…" at bounding box center [187, 142] width 143 height 26
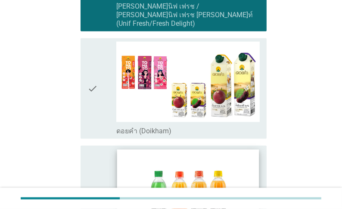
scroll to position [862, 0]
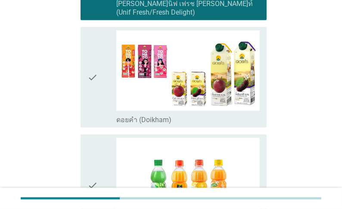
click at [125, 119] on div "check check_box_outline_blank ดอยคำ (Doikham)" at bounding box center [170, 78] width 191 height 108
click at [125, 116] on label "ดอยคำ (Doikham)" at bounding box center [143, 120] width 55 height 9
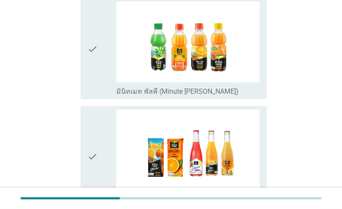
scroll to position [1000, 0]
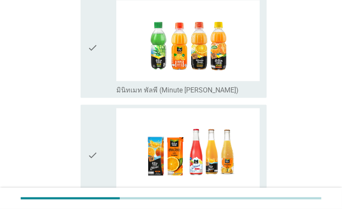
click at [130, 86] on label "มินิทเมท พัลพี (Minute [PERSON_NAME])" at bounding box center [177, 90] width 122 height 9
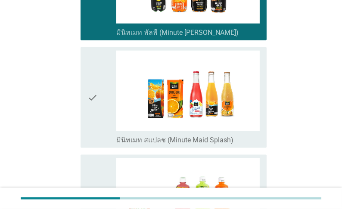
scroll to position [1069, 0]
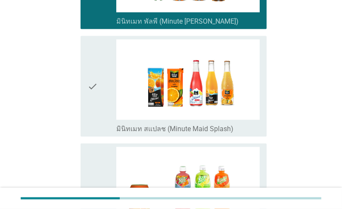
click at [123, 126] on label "มินิทเมท สแปลช (Minute Maid Splash)" at bounding box center [174, 129] width 117 height 9
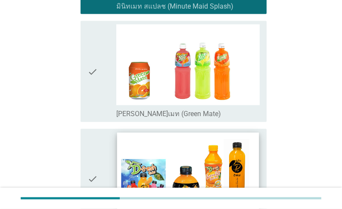
scroll to position [1207, 0]
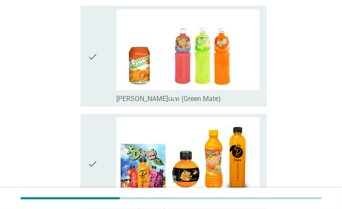
click at [125, 103] on label "[PERSON_NAME]เมท (Green Mate)" at bounding box center [168, 99] width 105 height 9
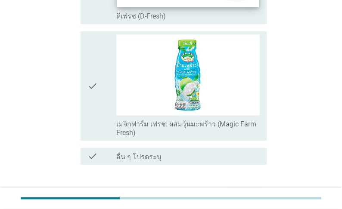
scroll to position [1413, 0]
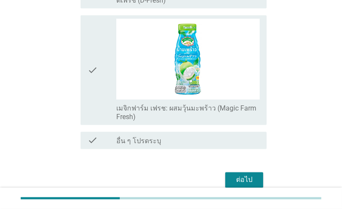
click at [129, 115] on label "เมจิกฟาร์ม เฟรช: ผสมวุ้นมะพร้าว (Magic Farm Fresh)" at bounding box center [187, 112] width 143 height 17
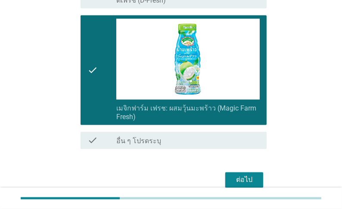
click at [240, 183] on div "ต่อไป" at bounding box center [244, 180] width 24 height 10
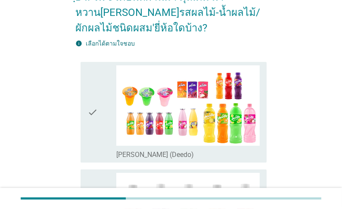
scroll to position [69, 0]
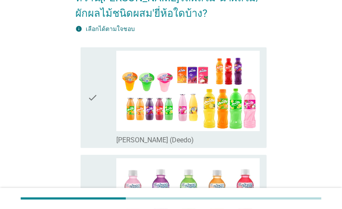
click at [102, 145] on div "check" at bounding box center [101, 98] width 29 height 94
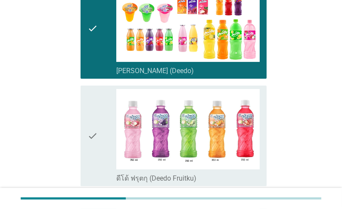
scroll to position [172, 0]
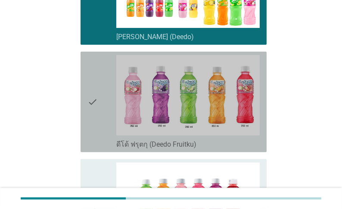
click at [103, 149] on div "check" at bounding box center [101, 102] width 29 height 94
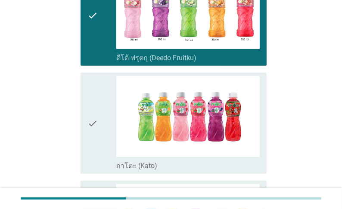
scroll to position [276, 0]
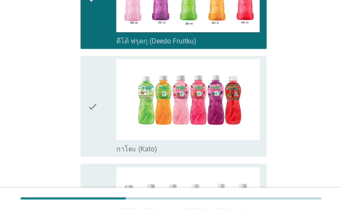
click at [105, 153] on div "check" at bounding box center [101, 106] width 29 height 94
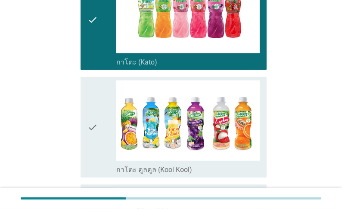
scroll to position [379, 0]
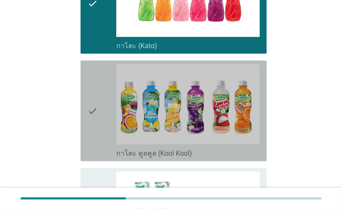
click at [104, 158] on div "check" at bounding box center [101, 111] width 29 height 94
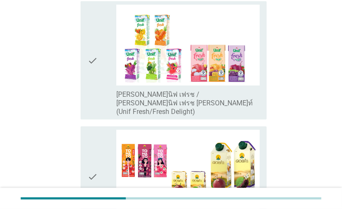
scroll to position [552, 0]
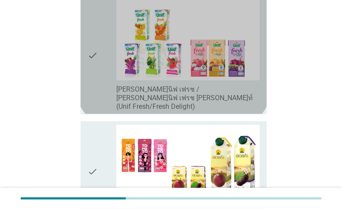
click at [109, 106] on div "check" at bounding box center [101, 55] width 29 height 111
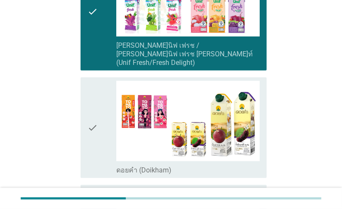
scroll to position [655, 0]
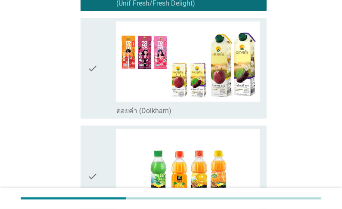
click at [107, 111] on div "check" at bounding box center [101, 69] width 29 height 94
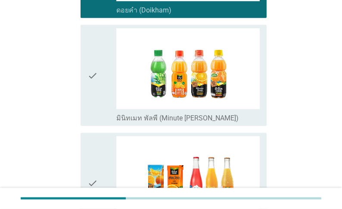
scroll to position [758, 0]
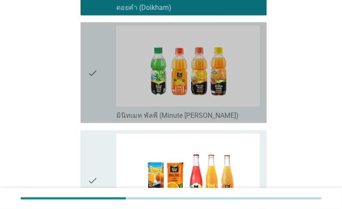
click at [108, 116] on div "check" at bounding box center [101, 73] width 29 height 94
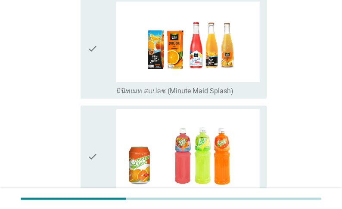
scroll to position [896, 0]
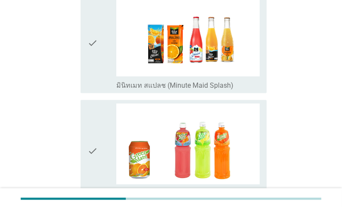
click at [112, 90] on div "check" at bounding box center [101, 43] width 29 height 94
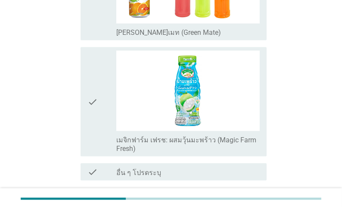
scroll to position [1069, 0]
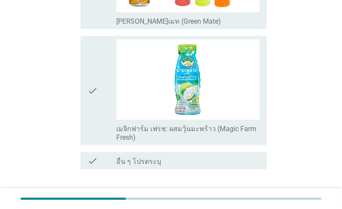
click at [112, 142] on div "check" at bounding box center [101, 91] width 29 height 103
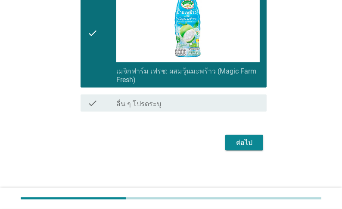
scroll to position [1140, 0]
click at [239, 144] on div "ต่อไป" at bounding box center [244, 143] width 24 height 10
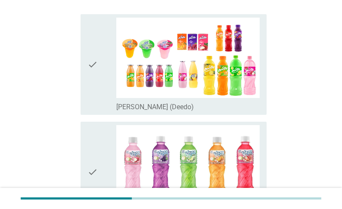
scroll to position [103, 0]
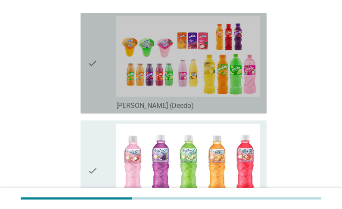
click at [122, 110] on label "[PERSON_NAME] (Deedo)" at bounding box center [155, 106] width 78 height 9
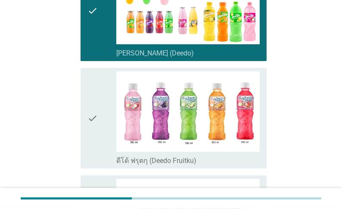
scroll to position [172, 0]
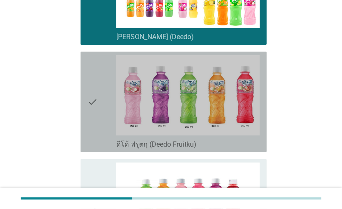
click at [126, 149] on label "ดีโด้ ฟรุตกุ (Deedo Fruitku)" at bounding box center [156, 144] width 80 height 9
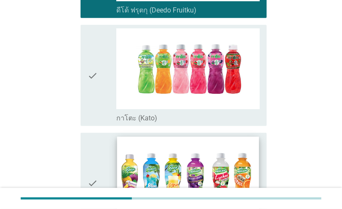
scroll to position [310, 0]
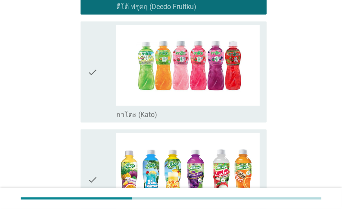
click at [133, 122] on div "check check_box กาโตะ (Kato)" at bounding box center [174, 72] width 186 height 101
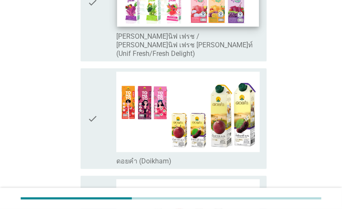
scroll to position [621, 0]
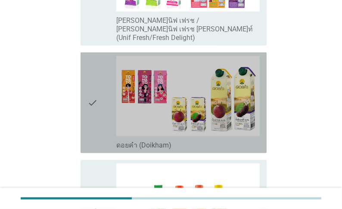
click at [136, 149] on label "ดอยคำ (Doikham)" at bounding box center [143, 145] width 55 height 9
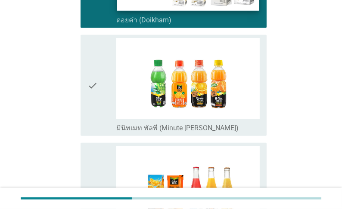
scroll to position [758, 0]
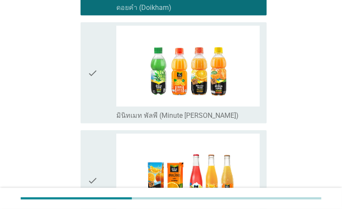
click at [147, 118] on label "มินิทเมท พัลพี (Minute [PERSON_NAME])" at bounding box center [177, 116] width 122 height 9
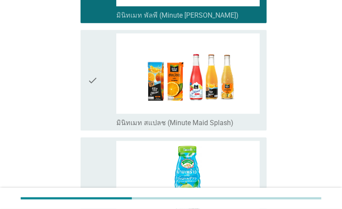
scroll to position [862, 0]
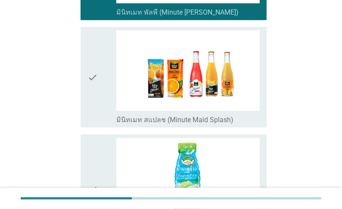
click at [140, 123] on label "มินิทเมท สแปลช (Minute Maid Splash)" at bounding box center [174, 120] width 117 height 9
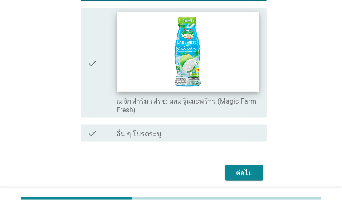
scroll to position [1000, 0]
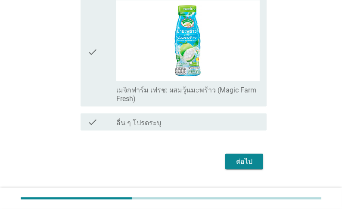
click at [142, 103] on label "เมจิกฟาร์ม เฟรช: ผสมวุ้นมะพร้าว (Magic Farm Fresh)" at bounding box center [187, 94] width 143 height 17
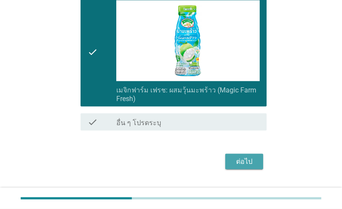
click at [237, 167] on div "ต่อไป" at bounding box center [244, 162] width 24 height 10
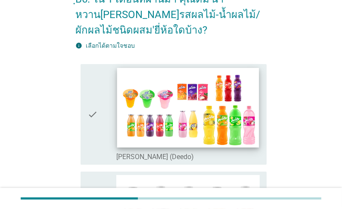
scroll to position [69, 0]
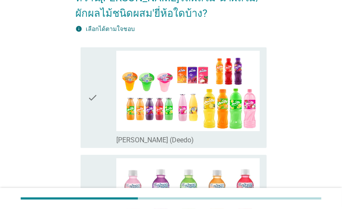
click at [137, 145] on label "[PERSON_NAME] (Deedo)" at bounding box center [155, 140] width 78 height 9
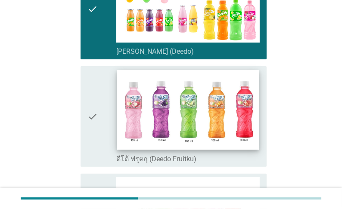
scroll to position [172, 0]
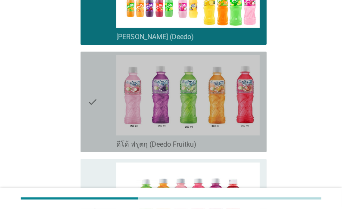
click at [136, 149] on label "ดีโด้ ฟรุตกุ (Deedo Fruitku)" at bounding box center [156, 144] width 80 height 9
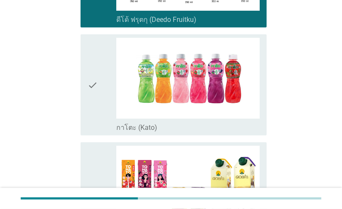
scroll to position [310, 0]
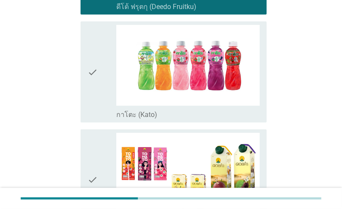
click at [136, 119] on label "กาโตะ (Kato)" at bounding box center [136, 115] width 41 height 9
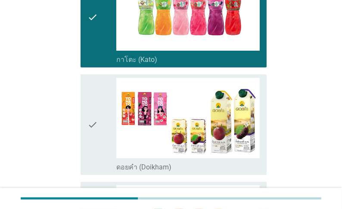
scroll to position [379, 0]
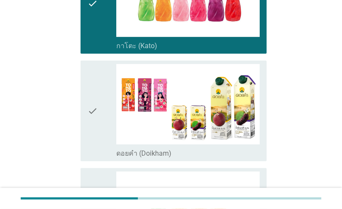
click at [132, 158] on label "ดอยคำ (Doikham)" at bounding box center [143, 154] width 55 height 9
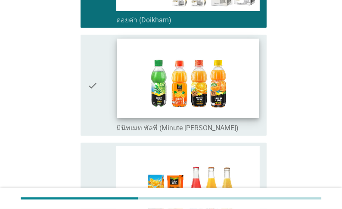
scroll to position [552, 0]
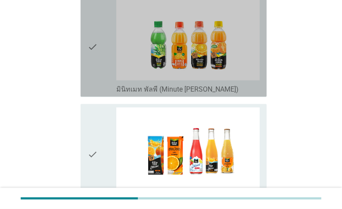
click at [143, 94] on label "มินิทเมท พัลพี (Minute [PERSON_NAME])" at bounding box center [177, 89] width 122 height 9
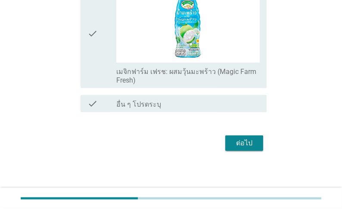
scroll to position [805, 0]
click at [246, 146] on div "ต่อไป" at bounding box center [244, 143] width 24 height 10
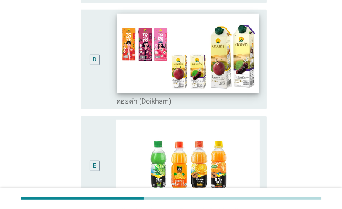
scroll to position [448, 0]
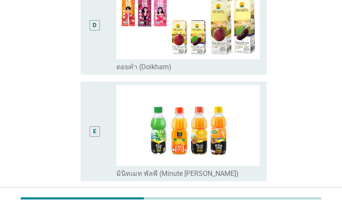
click at [192, 176] on label "มินิทเมท พัลพี (Minute [PERSON_NAME])" at bounding box center [177, 174] width 122 height 9
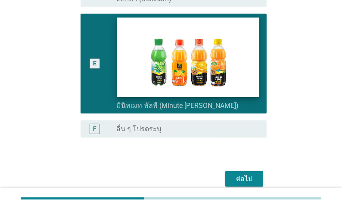
scroll to position [552, 0]
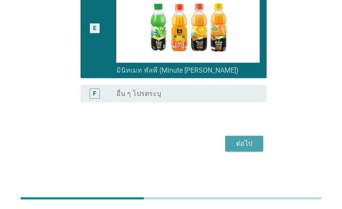
click at [246, 149] on div "ต่อไป" at bounding box center [244, 144] width 24 height 10
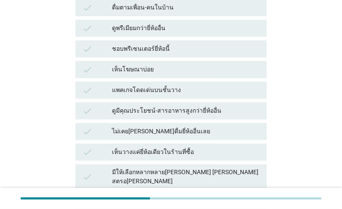
scroll to position [310, 0]
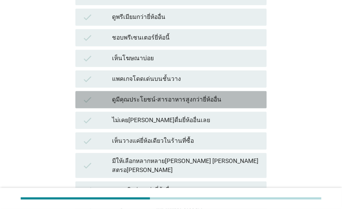
click at [163, 105] on div "ดูมีคุณประโยชน์-สารอาหารสูงกว่ายี่ห้ออื่น" at bounding box center [186, 100] width 148 height 10
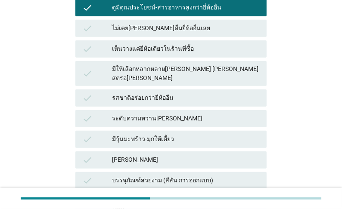
scroll to position [414, 0]
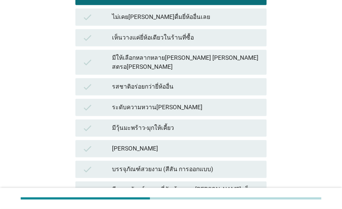
click at [165, 113] on div "ระดับความหวาน[PERSON_NAME]" at bounding box center [186, 108] width 148 height 10
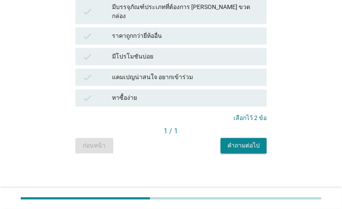
scroll to position [724, 0]
click at [143, 103] on div "หาซื้อง่าย" at bounding box center [186, 98] width 148 height 10
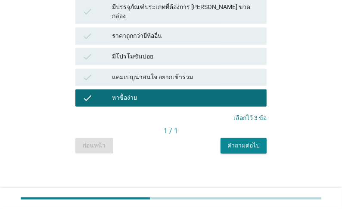
click at [249, 150] on div "คำถามต่อไป" at bounding box center [244, 145] width 32 height 9
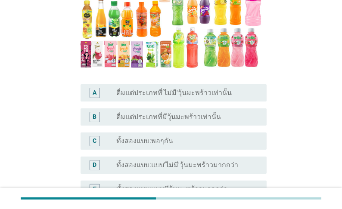
scroll to position [207, 0]
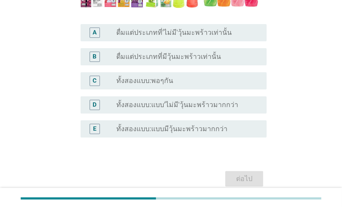
click at [159, 132] on label "ทั้งสองแบบ:แบบมีวุ้นมะพร้าวมากกว่า" at bounding box center [171, 129] width 111 height 9
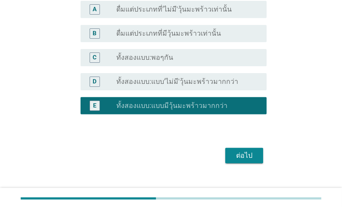
scroll to position [241, 0]
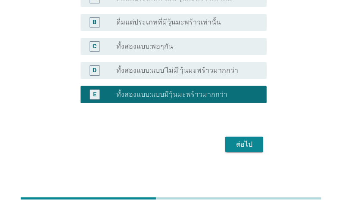
click at [242, 150] on div "ต่อไป" at bounding box center [244, 145] width 24 height 10
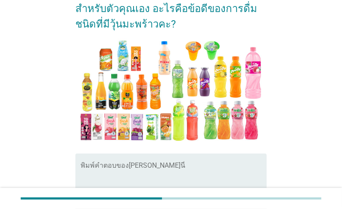
scroll to position [103, 0]
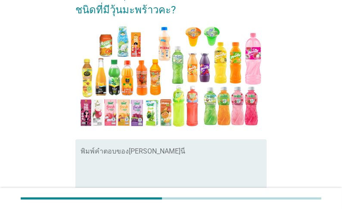
click at [159, 150] on textarea "พิมพ์คำตอบของคุณ ที่นี่" at bounding box center [174, 172] width 186 height 45
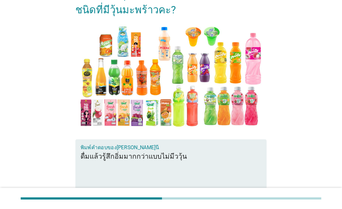
click at [204, 159] on textarea "ดื่มแล้วรู้สึกอิ่มมากกว่าแบบไม่มีววุ้น" at bounding box center [174, 172] width 186 height 45
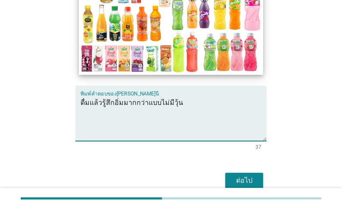
scroll to position [199, 0]
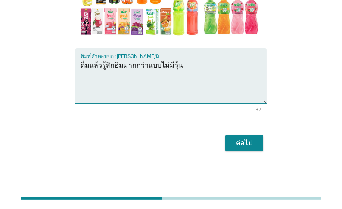
type textarea "ดื่มแล้วรู้สึกอิ่มมากกว่าแบบไม่มีวุ้น"
click at [249, 143] on div "ต่อไป" at bounding box center [244, 143] width 24 height 10
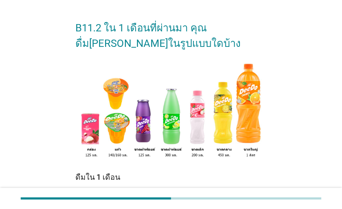
scroll to position [34, 0]
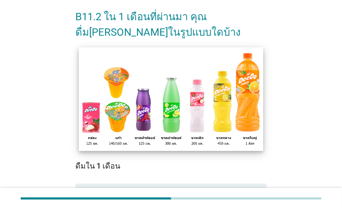
click at [197, 121] on img at bounding box center [171, 99] width 184 height 104
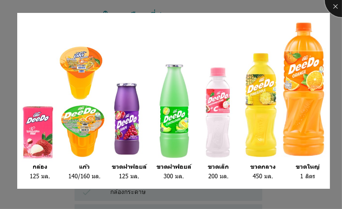
click at [335, 8] on div at bounding box center [342, 0] width 34 height 34
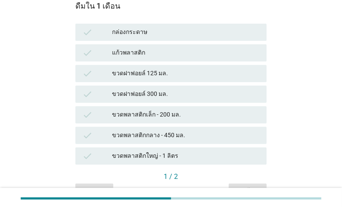
scroll to position [207, 0]
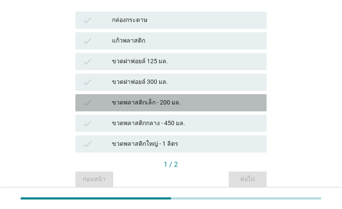
click at [174, 108] on div "ขวดพลาสติกเล็ก - 200 มล." at bounding box center [186, 103] width 148 height 10
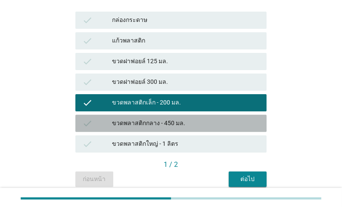
click at [209, 129] on div "ขวดพลาสติกกลาง - 450 มล." at bounding box center [186, 124] width 148 height 10
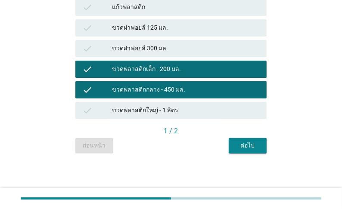
scroll to position [274, 0]
click at [253, 150] on div "ต่อไป" at bounding box center [248, 145] width 24 height 9
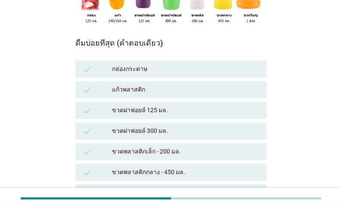
scroll to position [172, 0]
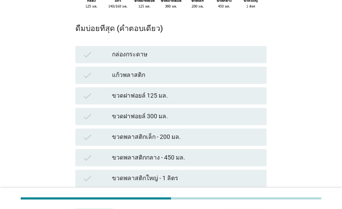
click at [178, 143] on div "ขวดพลาสติกเล็ก - 200 มล." at bounding box center [186, 137] width 148 height 10
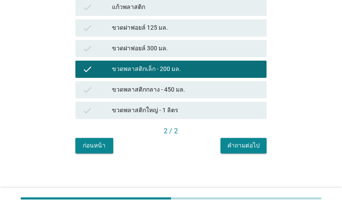
scroll to position [274, 0]
click at [246, 148] on div "คำถามต่อไป" at bounding box center [244, 145] width 32 height 9
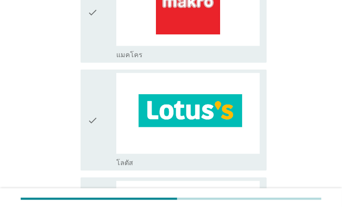
scroll to position [862, 0]
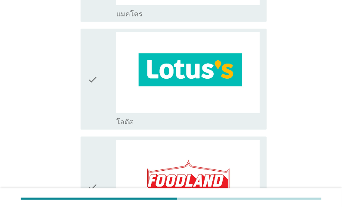
click at [110, 120] on div "check" at bounding box center [101, 79] width 29 height 94
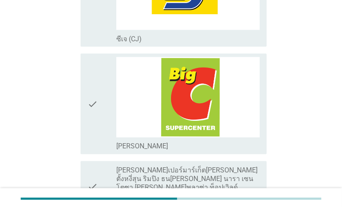
scroll to position [1172, 0]
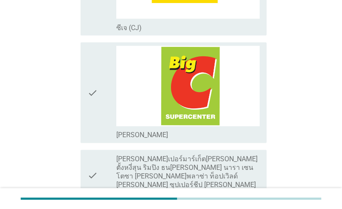
click at [113, 128] on div "check" at bounding box center [101, 93] width 29 height 94
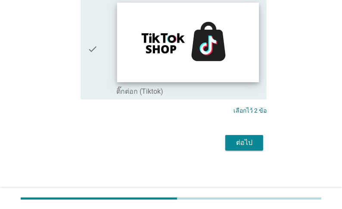
scroll to position [2183, 0]
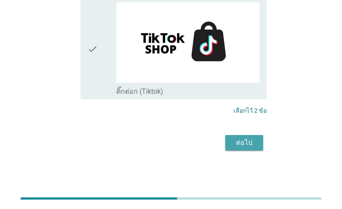
click at [251, 143] on div "ต่อไป" at bounding box center [244, 143] width 24 height 10
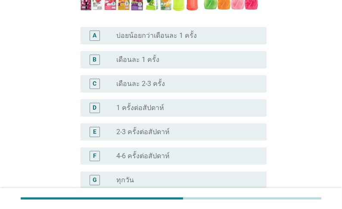
scroll to position [207, 0]
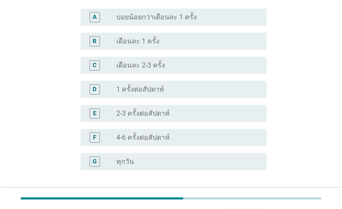
click at [129, 85] on label "1 ครั้งต่อสัปดาห์" at bounding box center [140, 89] width 48 height 9
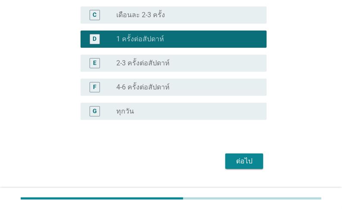
scroll to position [259, 0]
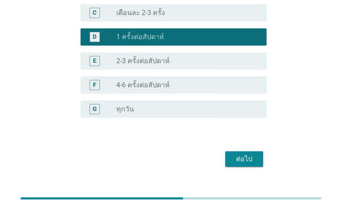
click at [243, 154] on div "ต่อไป" at bounding box center [244, 159] width 24 height 10
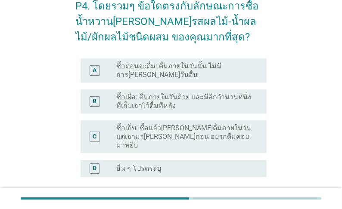
scroll to position [34, 0]
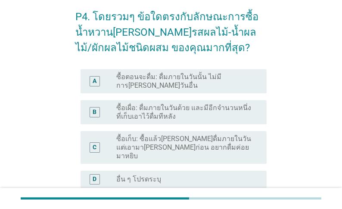
click at [176, 81] on label "ซื้อตอนจะดื่ม: ดื่มภายในวันนั้น ไม่มีการ[PERSON_NAME]วันอื่น" at bounding box center [184, 81] width 137 height 17
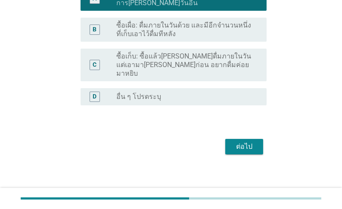
scroll to position [120, 0]
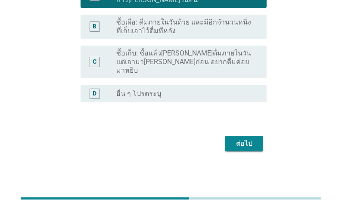
click at [247, 143] on div "ต่อไป" at bounding box center [244, 144] width 24 height 10
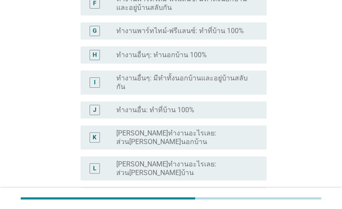
scroll to position [207, 0]
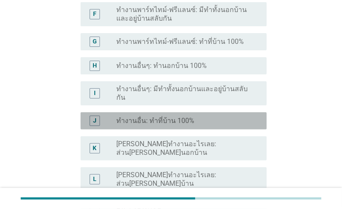
click at [194, 125] on label "ทำงานอื่น: ทำที่บ้าน 100%" at bounding box center [155, 121] width 78 height 9
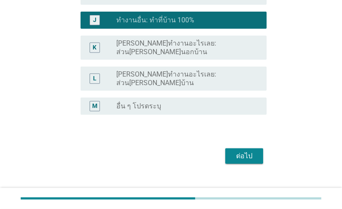
scroll to position [310, 0]
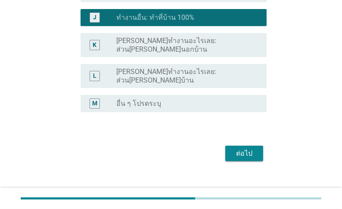
click at [248, 159] on div "ต่อไป" at bounding box center [244, 154] width 24 height 10
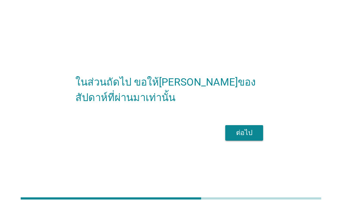
click at [250, 138] on div "ต่อไป" at bounding box center [244, 133] width 24 height 10
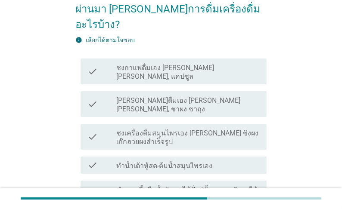
scroll to position [69, 0]
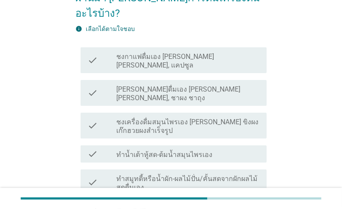
click at [197, 53] on label "ชงกาแฟดื่มเอง [PERSON_NAME] [PERSON_NAME], แคปซูล" at bounding box center [187, 61] width 143 height 17
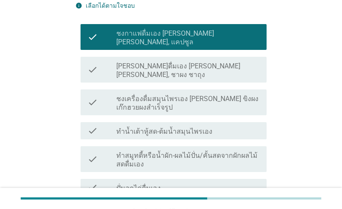
scroll to position [103, 0]
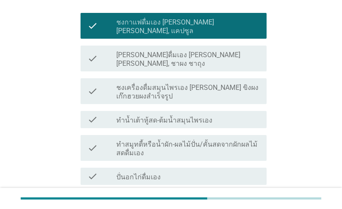
click at [191, 84] on label "ชงเครื่องดื่มสมุนไพรเอง [PERSON_NAME] ขิงผง เก๊กฮวยผงสำเร็จรูป" at bounding box center [187, 92] width 143 height 17
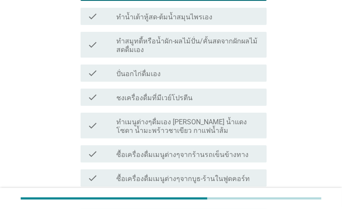
scroll to position [241, 0]
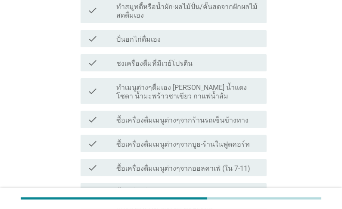
click at [212, 89] on label "ทำเมนูต่างๆดื่มเอง [PERSON_NAME] น้ำแดงโซดา น้ำมะพร้าวชาเขียว กาแฟน้ำส้ม" at bounding box center [187, 92] width 143 height 17
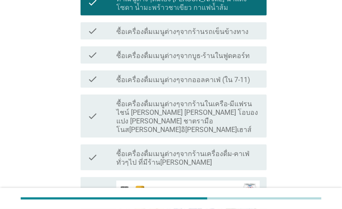
scroll to position [345, 0]
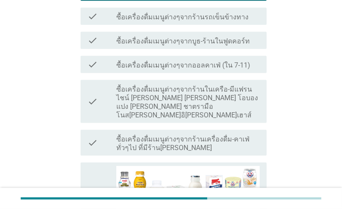
click at [206, 120] on label "ซื้อเครื่องดื่มเมนูต่างๆจากร้านในเครือ-มีแฟรนไชน์ [PERSON_NAME] [PERSON_NAME] โ…" at bounding box center [187, 102] width 143 height 34
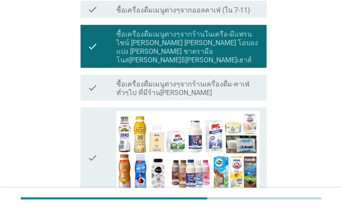
scroll to position [414, 0]
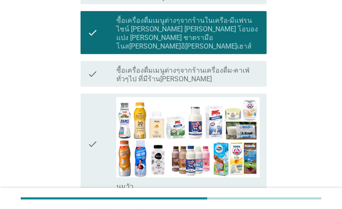
click at [232, 84] on label "ซื้อเครื่องดื่มเมนูต่างๆจากร้านเครื่องดื่ม-คาเฟ่ทั่วๆไป ที่มีร้าน[PERSON_NAME]" at bounding box center [187, 74] width 143 height 17
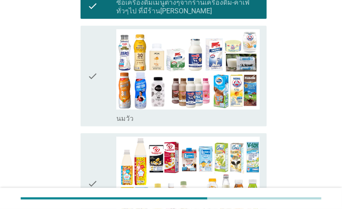
scroll to position [483, 0]
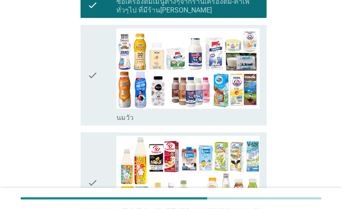
click at [131, 122] on label "นมวัว" at bounding box center [124, 118] width 17 height 9
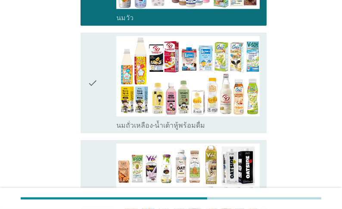
scroll to position [586, 0]
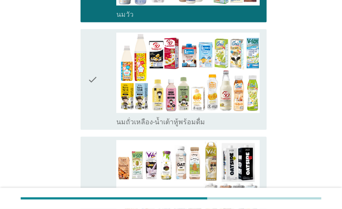
click at [130, 127] on label "นมถั่วเหลือง-น้ำเต้าหู้พร้อมดื่ม" at bounding box center [160, 122] width 89 height 9
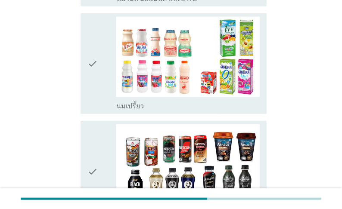
scroll to position [827, 0]
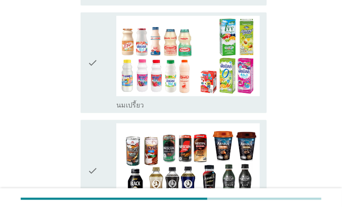
click at [142, 110] on label "นมเปรี้ยว" at bounding box center [130, 105] width 28 height 9
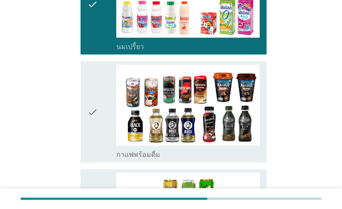
scroll to position [896, 0]
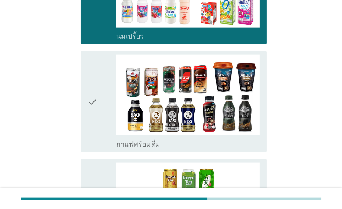
click at [159, 149] on label "กาแฟพร้อมดื่ม" at bounding box center [138, 144] width 44 height 9
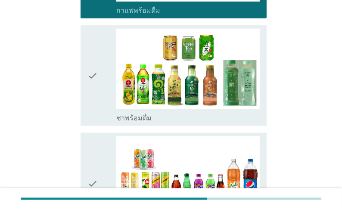
scroll to position [1034, 0]
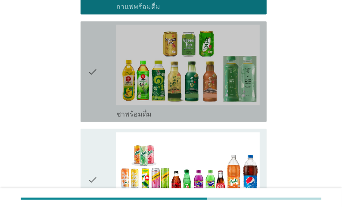
click at [140, 119] on label "ชาพร้อมดื่ม" at bounding box center [133, 114] width 35 height 9
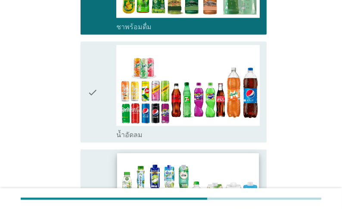
scroll to position [1172, 0]
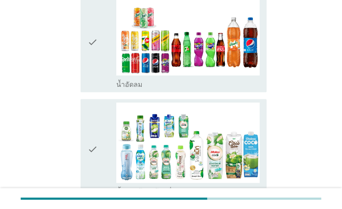
click at [143, 89] on label "น้ำอัดลม" at bounding box center [129, 85] width 26 height 9
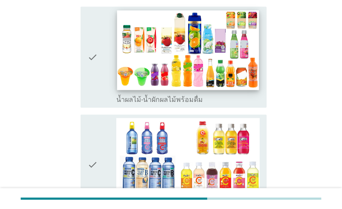
scroll to position [1413, 0]
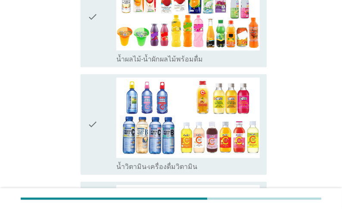
click at [146, 67] on div "check check_box_outline_blank น้ำผลไม้-น้ำผักผลไม้พร้อมดื่ม" at bounding box center [174, 16] width 186 height 101
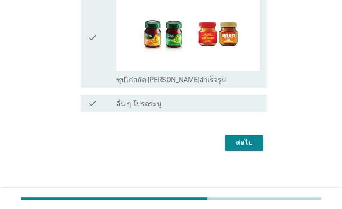
scroll to position [1968, 0]
click at [240, 141] on div "ต่อไป" at bounding box center [244, 143] width 24 height 10
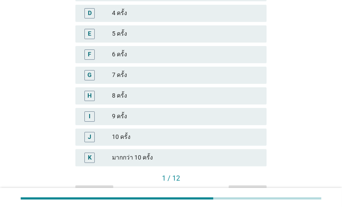
scroll to position [207, 0]
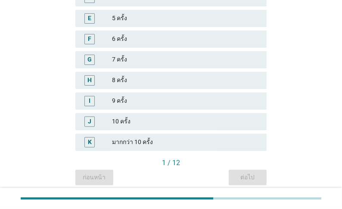
click at [127, 24] on div "5 ครั้ง" at bounding box center [186, 18] width 148 height 10
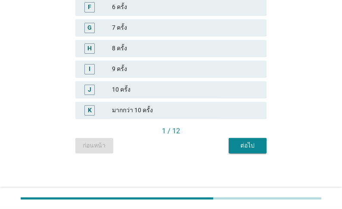
scroll to position [276, 0]
click at [255, 144] on div "ต่อไป" at bounding box center [248, 145] width 24 height 9
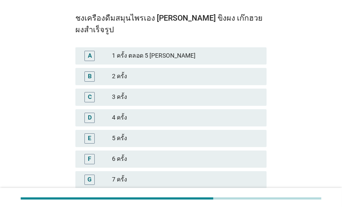
scroll to position [103, 0]
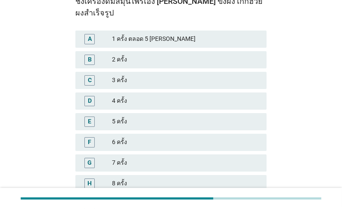
click at [124, 65] on div "2 ครั้ง" at bounding box center [186, 60] width 148 height 10
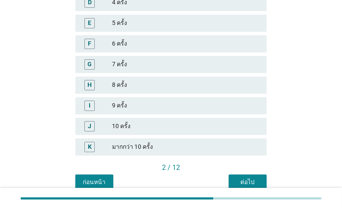
scroll to position [276, 0]
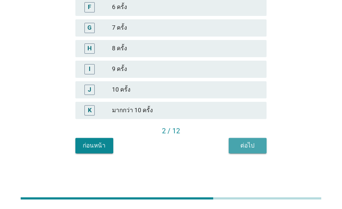
click at [258, 150] on div "ต่อไป" at bounding box center [248, 145] width 24 height 9
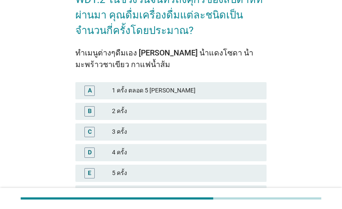
scroll to position [69, 0]
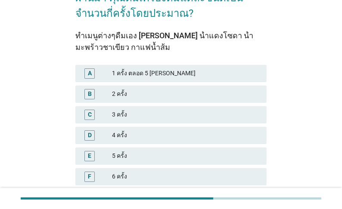
click at [125, 100] on div "2 ครั้ง" at bounding box center [186, 94] width 148 height 10
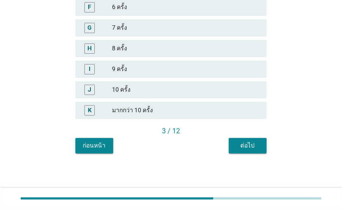
scroll to position [290, 0]
click at [262, 143] on button "ต่อไป" at bounding box center [248, 146] width 38 height 16
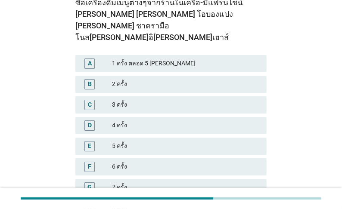
scroll to position [103, 0]
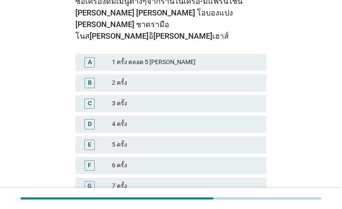
click at [145, 62] on div "1 ครั้ง ตลอด 5 [PERSON_NAME]" at bounding box center [186, 62] width 148 height 10
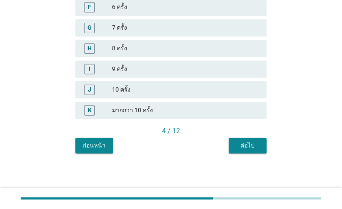
scroll to position [304, 0]
click at [248, 147] on div "ต่อไป" at bounding box center [248, 145] width 24 height 9
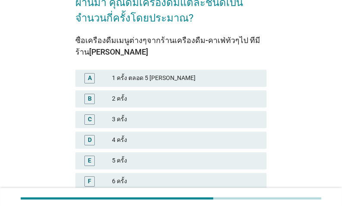
scroll to position [69, 0]
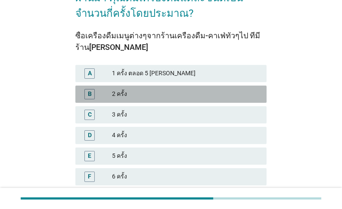
click at [133, 100] on div "2 ครั้ง" at bounding box center [186, 94] width 148 height 10
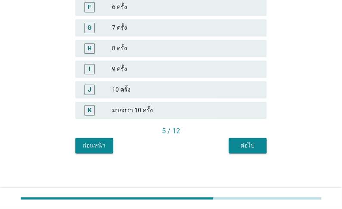
scroll to position [290, 0]
click at [247, 150] on div "ต่อไป" at bounding box center [248, 145] width 24 height 9
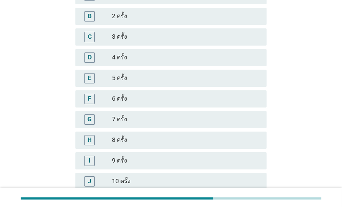
scroll to position [138, 0]
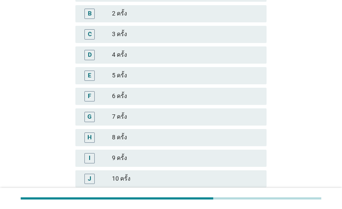
click at [145, 40] on div "3 ครั้ง" at bounding box center [186, 34] width 148 height 10
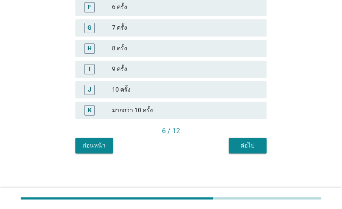
scroll to position [241, 0]
click at [258, 150] on div "ต่อไป" at bounding box center [248, 145] width 24 height 9
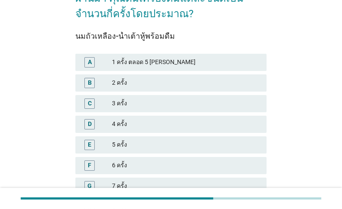
scroll to position [69, 0]
click at [133, 109] on div "3 ครั้ง" at bounding box center [186, 103] width 148 height 10
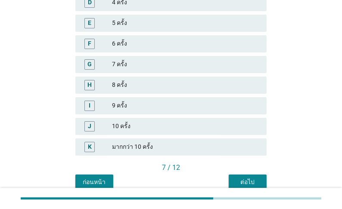
scroll to position [241, 0]
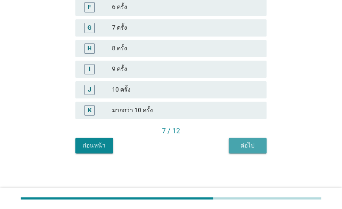
click at [255, 150] on div "ต่อไป" at bounding box center [248, 145] width 24 height 9
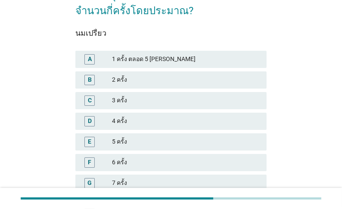
scroll to position [138, 0]
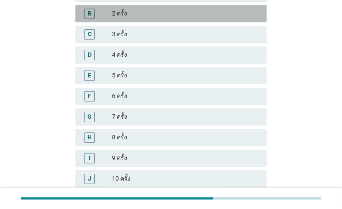
click at [127, 19] on div "2 ครั้ง" at bounding box center [186, 14] width 148 height 10
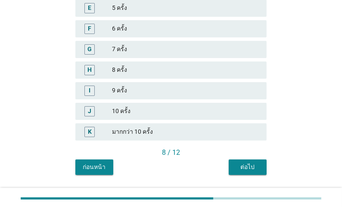
scroll to position [241, 0]
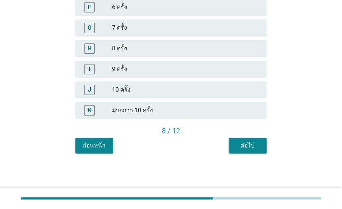
click at [249, 150] on div "ต่อไป" at bounding box center [248, 145] width 24 height 9
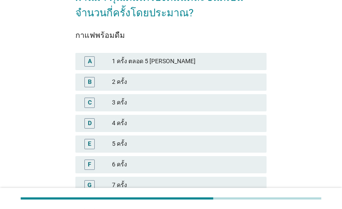
scroll to position [69, 0]
click at [161, 88] on div "2 ครั้ง" at bounding box center [186, 83] width 148 height 10
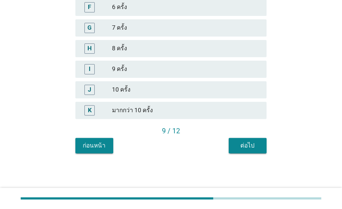
scroll to position [276, 0]
click at [257, 146] on div "ต่อไป" at bounding box center [248, 145] width 24 height 9
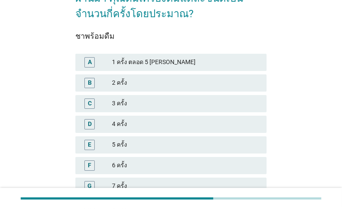
scroll to position [69, 0]
click at [140, 88] on div "2 ครั้ง" at bounding box center [186, 83] width 148 height 10
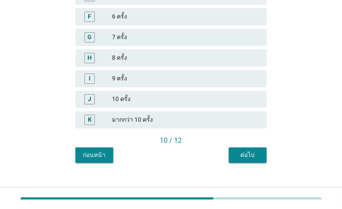
scroll to position [241, 0]
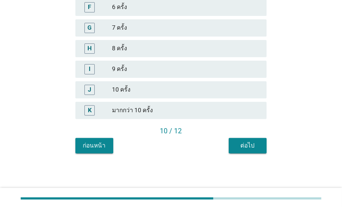
click at [257, 150] on div "ต่อไป" at bounding box center [248, 145] width 24 height 9
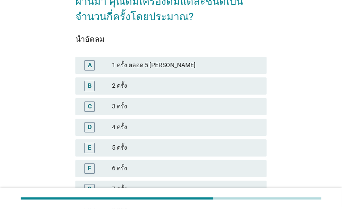
scroll to position [69, 0]
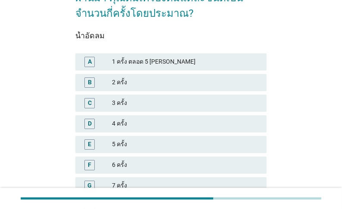
click at [154, 88] on div "2 ครั้ง" at bounding box center [186, 83] width 148 height 10
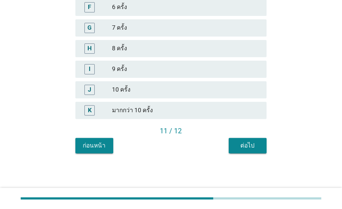
scroll to position [276, 0]
click at [253, 147] on div "ต่อไป" at bounding box center [248, 145] width 24 height 9
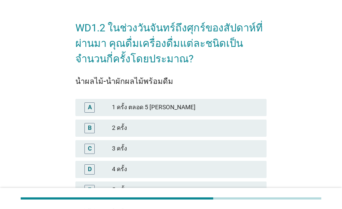
scroll to position [34, 0]
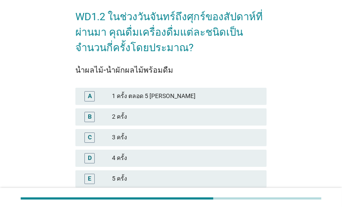
click at [142, 122] on div "2 ครั้ง" at bounding box center [186, 117] width 148 height 10
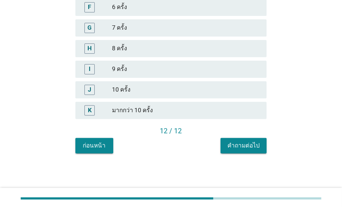
scroll to position [276, 0]
click at [244, 145] on div "คำถามต่อไป" at bounding box center [244, 145] width 32 height 9
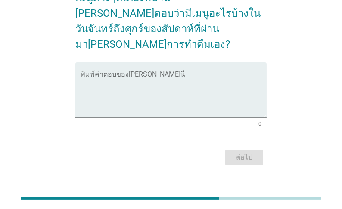
scroll to position [0, 0]
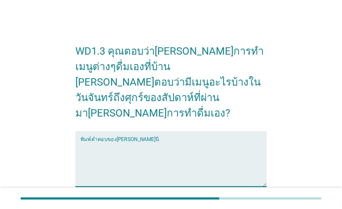
click at [170, 142] on textarea "พิมพ์คำตอบของคุณ ที่นี่" at bounding box center [174, 164] width 186 height 45
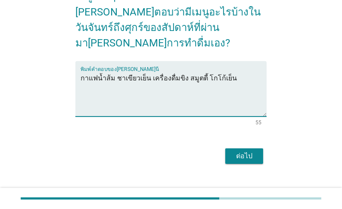
scroll to position [72, 0]
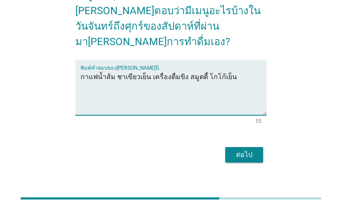
type textarea "กาแฟน้ำส้ม ชาเขียวเย็น เครื่องดื่มขิง สมูตตี้ โกโก้เย็น"
click at [252, 150] on div "ต่อไป" at bounding box center [244, 155] width 24 height 10
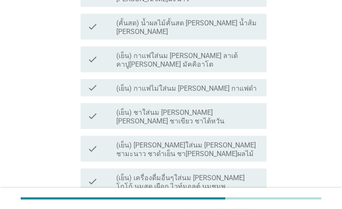
scroll to position [206, 0]
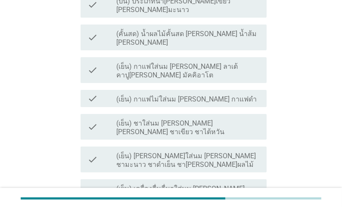
click at [209, 123] on label "(เย็น) ชาใส่นม [PERSON_NAME] [PERSON_NAME] ชาเขียว ชาไต้หวัน" at bounding box center [187, 127] width 143 height 17
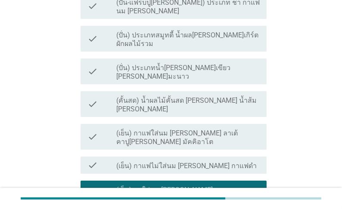
scroll to position [137, 0]
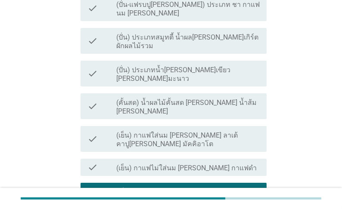
click at [215, 131] on label "(เย็น) กาแฟใส่นม [PERSON_NAME] ลาเต้ คาปู[PERSON_NAME] มัคคิอาโต" at bounding box center [187, 139] width 143 height 17
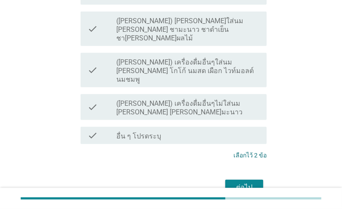
scroll to position [550, 0]
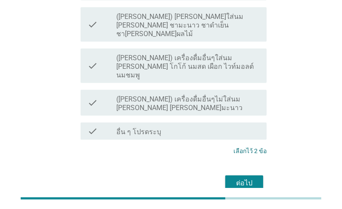
click at [256, 178] on div "ต่อไป" at bounding box center [244, 183] width 24 height 10
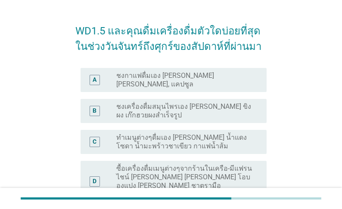
scroll to position [34, 0]
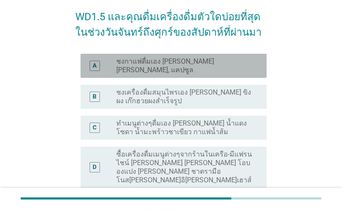
click at [184, 66] on label "ชงกาแฟดื่มเอง [PERSON_NAME] [PERSON_NAME], แคปซูล" at bounding box center [184, 65] width 137 height 17
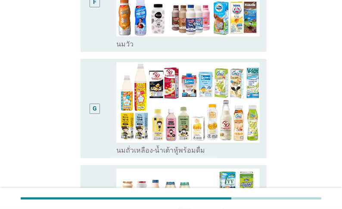
scroll to position [310, 0]
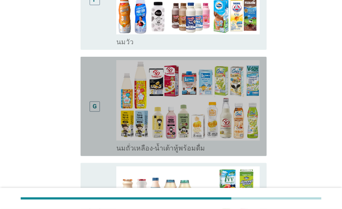
click at [148, 153] on label "นมถั่วเหลือง-น้ำเต้าหู้พร้อมดื่ม" at bounding box center [160, 148] width 89 height 9
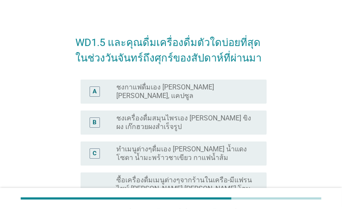
scroll to position [0, 0]
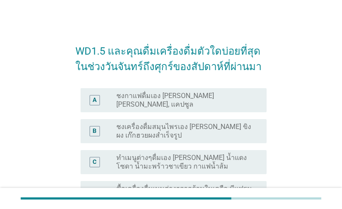
click at [172, 103] on label "ชงกาแฟดื่มเอง [PERSON_NAME] [PERSON_NAME], แคปซูล" at bounding box center [184, 100] width 137 height 17
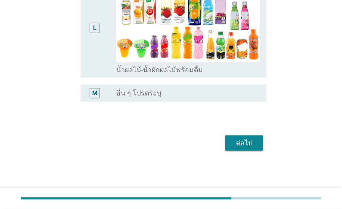
scroll to position [931, 0]
click at [251, 143] on div "ต่อไป" at bounding box center [244, 143] width 24 height 10
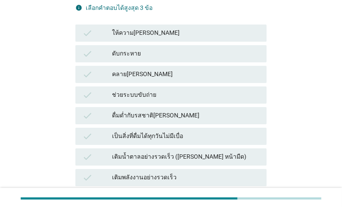
scroll to position [138, 0]
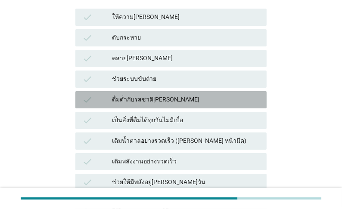
click at [165, 99] on div "ดื่มด่ำกับรสชาติ[PERSON_NAME]" at bounding box center [186, 100] width 148 height 10
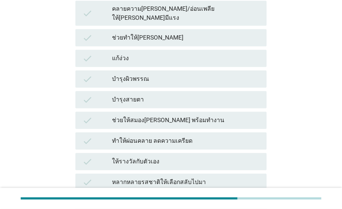
scroll to position [345, 0]
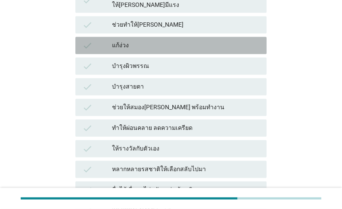
click at [158, 51] on div "แก้ง่วง" at bounding box center [186, 46] width 148 height 10
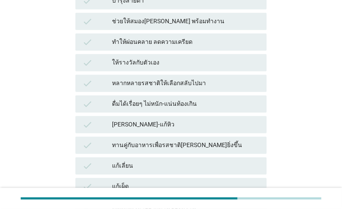
scroll to position [448, 0]
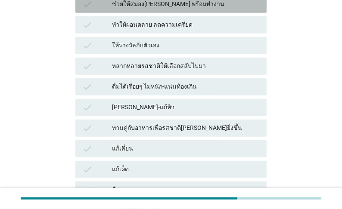
click at [163, 9] on div "ช่วยให้สมอง[PERSON_NAME] พร้อมทำงาน" at bounding box center [186, 4] width 148 height 10
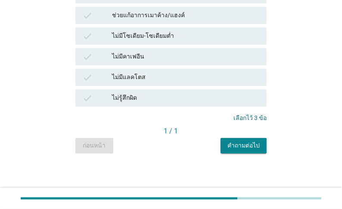
scroll to position [864, 0]
click at [249, 150] on div "คำถามต่อไป" at bounding box center [244, 145] width 32 height 9
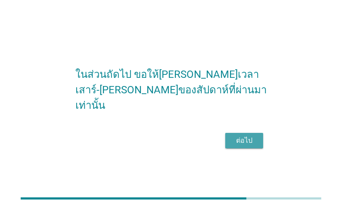
click at [245, 146] on div "ต่อไป" at bounding box center [244, 141] width 24 height 10
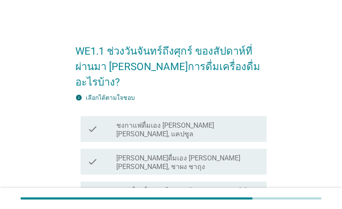
click at [197, 122] on label "ชงกาแฟดื่มเอง [PERSON_NAME] [PERSON_NAME], แคปซูล" at bounding box center [187, 130] width 143 height 17
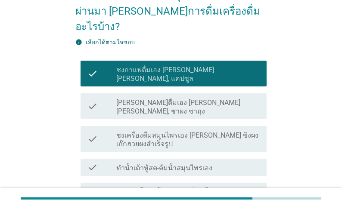
scroll to position [69, 0]
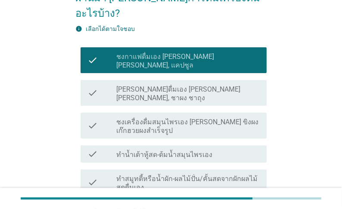
click at [174, 118] on label "ชงเครื่องดื่มสมุนไพรเอง [PERSON_NAME] ขิงผง เก๊กฮวยผงสำเร็จรูป" at bounding box center [187, 126] width 143 height 17
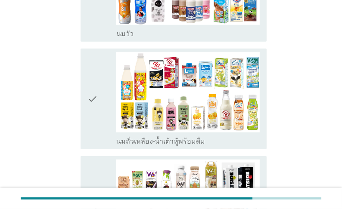
scroll to position [621, 0]
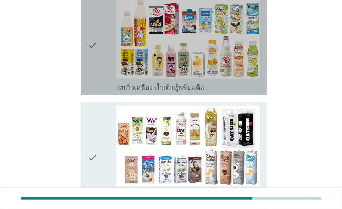
drag, startPoint x: 188, startPoint y: 109, endPoint x: 203, endPoint y: 121, distance: 19.6
click at [187, 92] on label "นมถั่วเหลือง-น้ำเต้าหู้พร้อมดื่ม" at bounding box center [160, 88] width 89 height 9
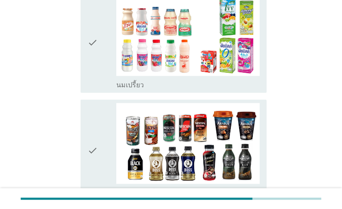
scroll to position [833, 0]
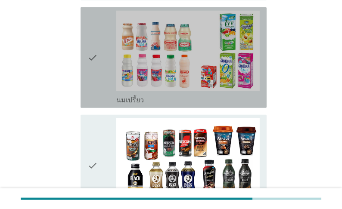
click at [170, 105] on div "check_box_outline_blank นมเปรี้ยว" at bounding box center [187, 99] width 143 height 10
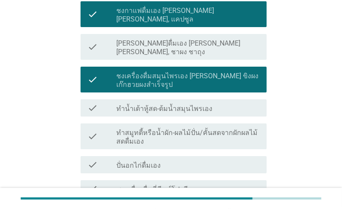
scroll to position [118, 0]
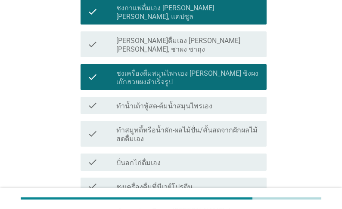
click at [173, 39] on label "[PERSON_NAME]ดื่มเอง [PERSON_NAME] [PERSON_NAME], ชาผง ชาถุง" at bounding box center [187, 45] width 143 height 17
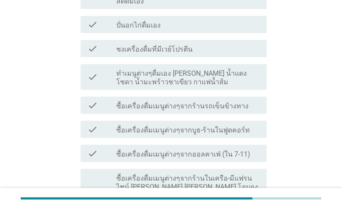
scroll to position [290, 0]
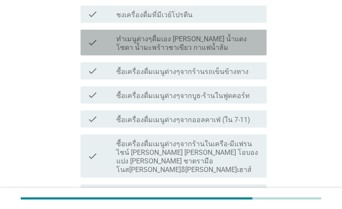
click at [189, 37] on label "ทำเมนูต่างๆดื่มเอง [PERSON_NAME] น้ำแดงโซดา น้ำมะพร้าวชาเขียว กาแฟน้ำส้ม" at bounding box center [187, 43] width 143 height 17
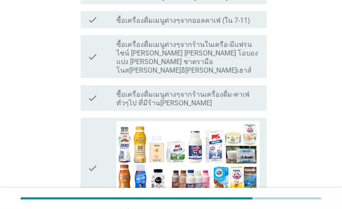
scroll to position [393, 0]
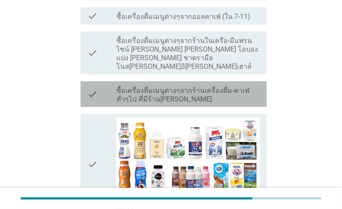
click at [190, 104] on label "ซื้อเครื่องดื่มเมนูต่างๆจากร้านเครื่องดื่ม-คาเฟ่ทั่วๆไป ที่มีร้าน[PERSON_NAME]" at bounding box center [187, 95] width 143 height 17
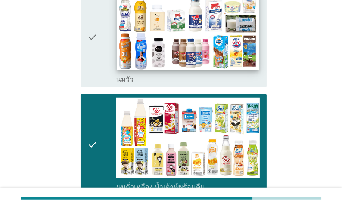
scroll to position [531, 0]
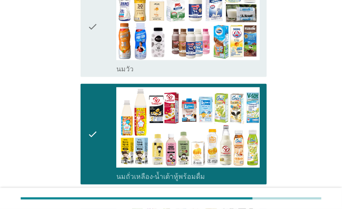
click at [179, 74] on div "check_box_outline_blank [PERSON_NAME]" at bounding box center [187, 68] width 143 height 10
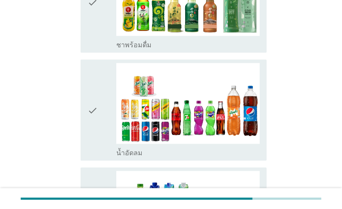
scroll to position [1117, 0]
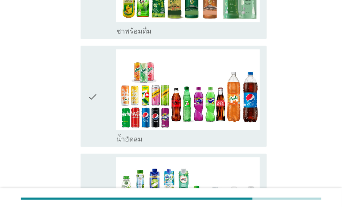
click at [152, 36] on label "ชาพร้อมดื่ม" at bounding box center [133, 31] width 35 height 9
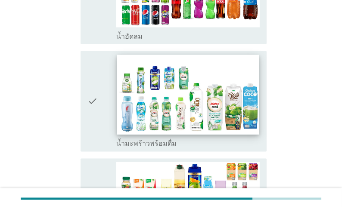
scroll to position [1221, 0]
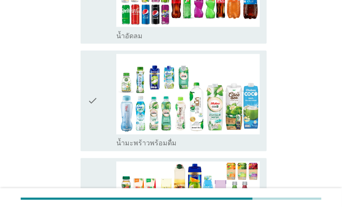
click at [157, 41] on div "check_box_outline_blank น้ำอัดลม" at bounding box center [187, 35] width 143 height 10
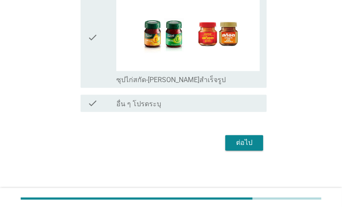
scroll to position [1968, 0]
click at [250, 146] on div "ต่อไป" at bounding box center [244, 143] width 24 height 10
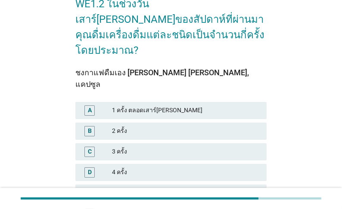
scroll to position [69, 0]
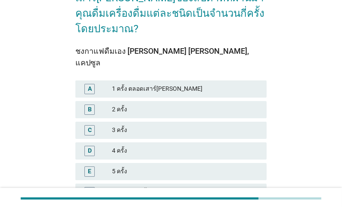
click at [137, 105] on div "2 ครั้ง" at bounding box center [186, 110] width 148 height 10
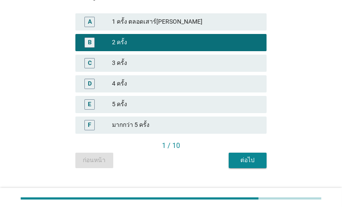
scroll to position [153, 0]
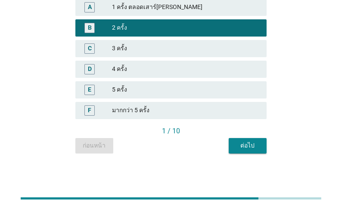
click at [241, 146] on div "ต่อไป" at bounding box center [248, 145] width 24 height 9
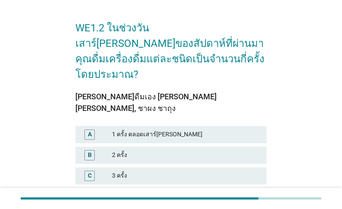
scroll to position [34, 0]
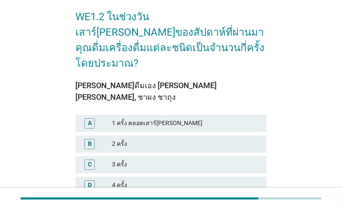
click at [137, 119] on div "1 ครั้ง ตลอดเสาร์[PERSON_NAME]" at bounding box center [186, 124] width 148 height 10
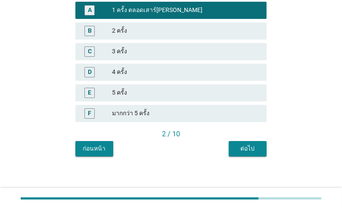
scroll to position [153, 0]
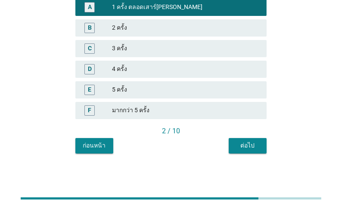
click at [245, 146] on div "ต่อไป" at bounding box center [248, 145] width 24 height 9
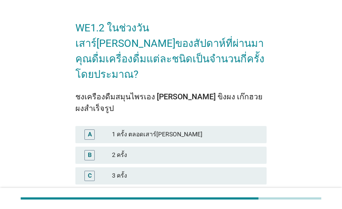
scroll to position [34, 0]
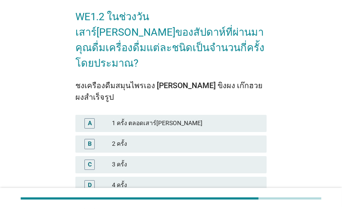
click at [148, 141] on div "2 ครั้ง" at bounding box center [186, 144] width 148 height 10
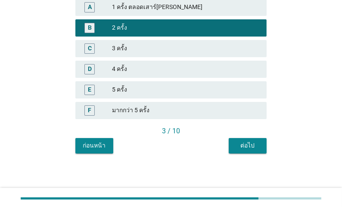
scroll to position [167, 0]
click at [243, 148] on div "ต่อไป" at bounding box center [248, 145] width 24 height 9
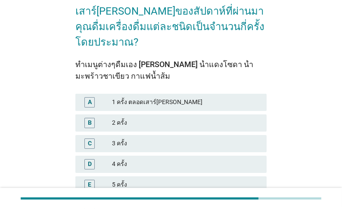
scroll to position [69, 0]
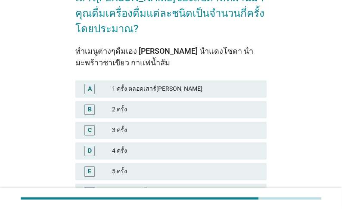
click at [121, 105] on div "2 ครั้ง" at bounding box center [186, 110] width 148 height 10
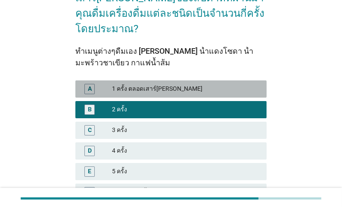
click at [126, 84] on div "1 ครั้ง ตลอดเสาร์[PERSON_NAME]" at bounding box center [186, 89] width 148 height 10
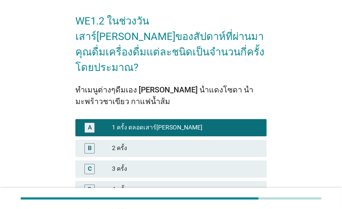
scroll to position [167, 0]
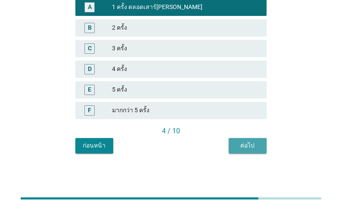
click at [247, 145] on div "ต่อไป" at bounding box center [248, 145] width 24 height 9
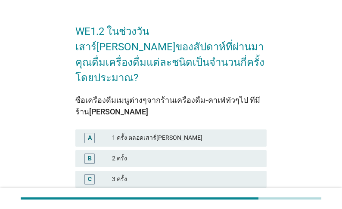
scroll to position [34, 0]
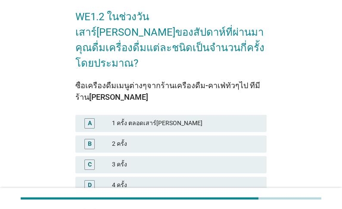
click at [161, 119] on div "1 ครั้ง ตลอดเสาร์[PERSON_NAME]" at bounding box center [186, 124] width 148 height 10
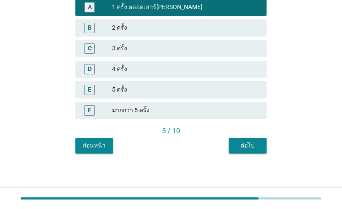
scroll to position [167, 0]
click at [238, 142] on div "ต่อไป" at bounding box center [248, 145] width 24 height 9
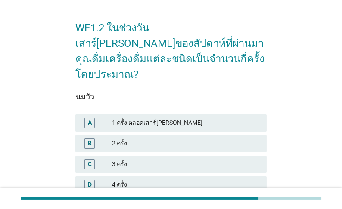
scroll to position [34, 0]
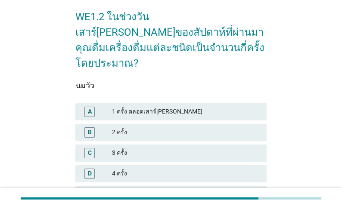
click at [137, 107] on div "1 ครั้ง ตลอดเสาร์[PERSON_NAME]" at bounding box center [186, 112] width 148 height 10
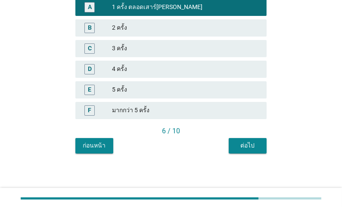
scroll to position [153, 0]
click at [242, 148] on div "ต่อไป" at bounding box center [248, 145] width 24 height 9
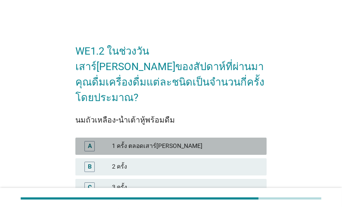
click at [145, 141] on div "1 ครั้ง ตลอดเสาร์[PERSON_NAME]" at bounding box center [186, 146] width 148 height 10
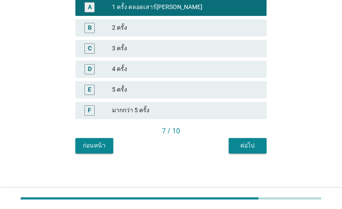
scroll to position [153, 0]
click at [254, 147] on div "ต่อไป" at bounding box center [248, 145] width 24 height 9
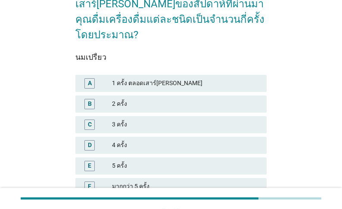
scroll to position [69, 0]
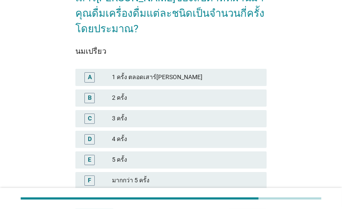
click at [143, 72] on div "1 ครั้ง ตลอดเสาร์[PERSON_NAME]" at bounding box center [186, 77] width 148 height 10
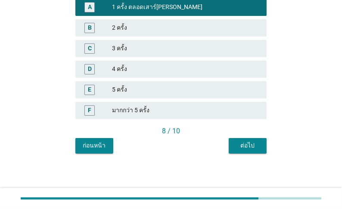
scroll to position [153, 0]
click at [247, 143] on div "ต่อไป" at bounding box center [248, 145] width 24 height 9
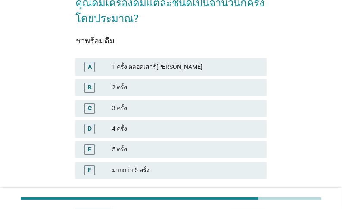
scroll to position [103, 0]
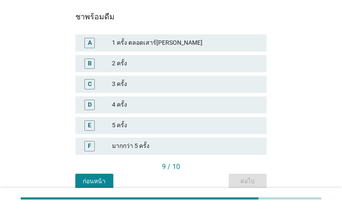
click at [115, 59] on div "2 ครั้ง" at bounding box center [186, 64] width 148 height 10
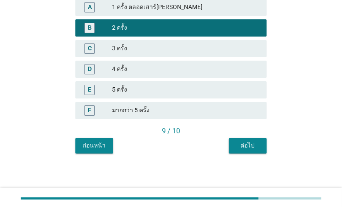
scroll to position [153, 0]
click at [243, 148] on div "ต่อไป" at bounding box center [248, 145] width 24 height 9
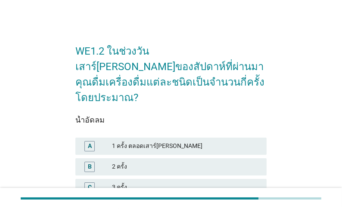
scroll to position [103, 0]
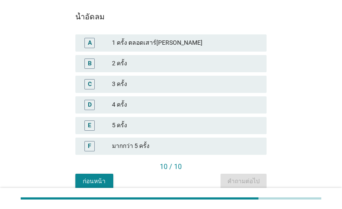
click at [137, 38] on div "1 ครั้ง ตลอดเสาร์[PERSON_NAME]" at bounding box center [186, 43] width 148 height 10
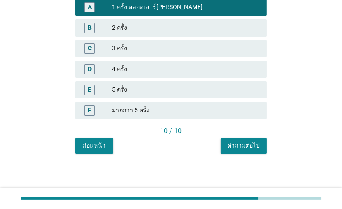
scroll to position [153, 0]
click at [246, 150] on div "คำถามต่อไป" at bounding box center [244, 145] width 32 height 9
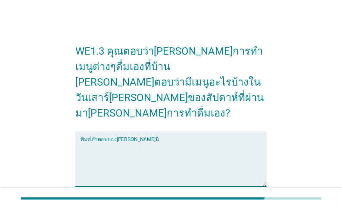
click at [126, 142] on textarea "พิมพ์คำตอบของคุณ ที่นี่" at bounding box center [174, 164] width 186 height 45
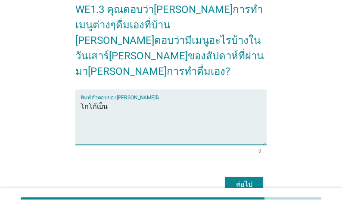
scroll to position [69, 0]
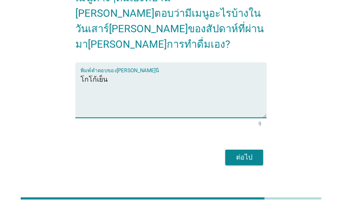
type textarea "โกโก้เย็น"
click at [237, 153] on div "ต่อไป" at bounding box center [244, 158] width 24 height 10
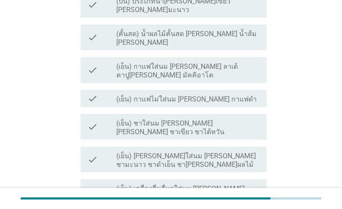
scroll to position [207, 0]
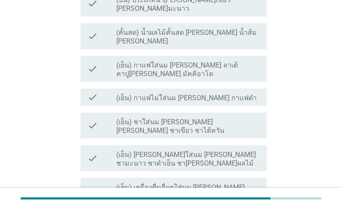
click at [181, 118] on label "(เย็น) ชาใส่นม [PERSON_NAME] [PERSON_NAME] ชาเขียว ชาไต้หวัน" at bounding box center [187, 126] width 143 height 17
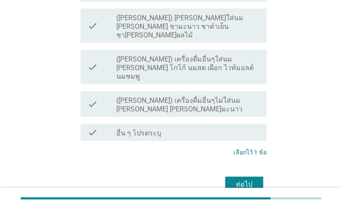
scroll to position [550, 0]
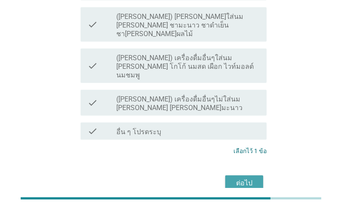
click at [240, 178] on div "ต่อไป" at bounding box center [244, 183] width 24 height 10
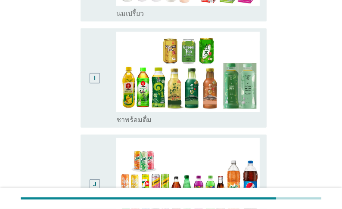
scroll to position [0, 0]
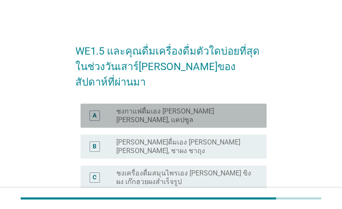
click at [209, 107] on label "ชงกาแฟดื่มเอง [PERSON_NAME] [PERSON_NAME], แคปซูล" at bounding box center [184, 115] width 137 height 17
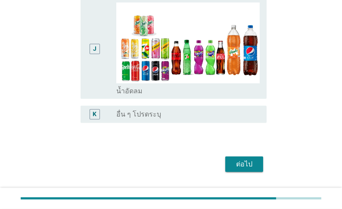
scroll to position [700, 0]
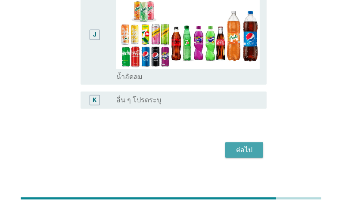
click at [248, 145] on div "ต่อไป" at bounding box center [244, 150] width 24 height 10
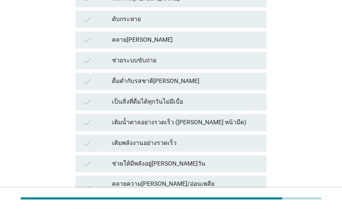
scroll to position [172, 0]
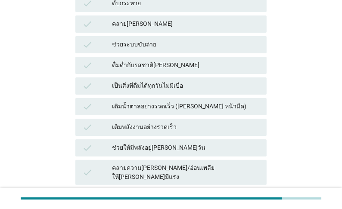
click at [177, 60] on div "ดื่มด่ำกับรสชาติ[PERSON_NAME]" at bounding box center [186, 65] width 148 height 10
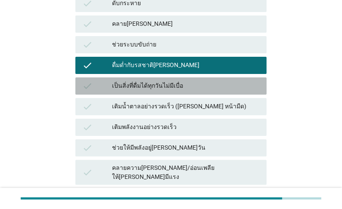
click at [171, 86] on div "เป็นสิ่งที่ดื่มได้ทุกวันไม่มีเบื่อ" at bounding box center [186, 86] width 148 height 10
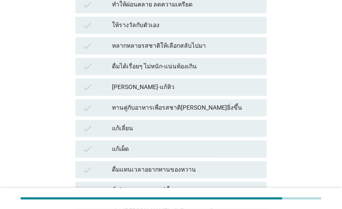
scroll to position [483, 0]
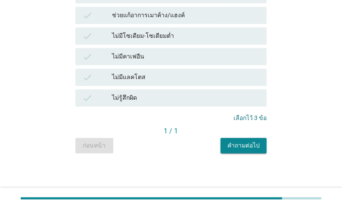
scroll to position [862, 0]
click at [252, 147] on div "คำถามต่อไป" at bounding box center [244, 145] width 32 height 9
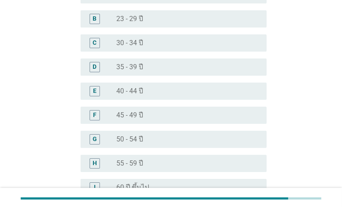
scroll to position [103, 0]
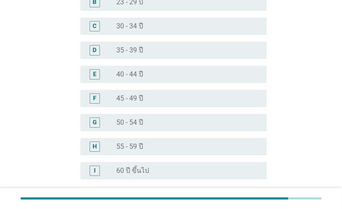
click at [139, 98] on label "45 - 49 ปี" at bounding box center [129, 98] width 27 height 9
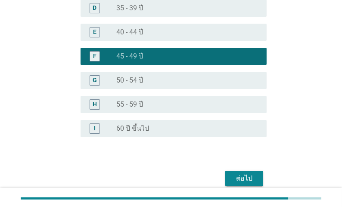
scroll to position [172, 0]
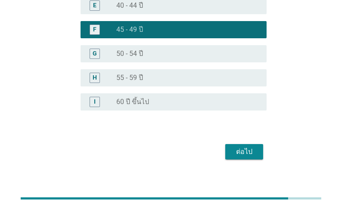
click at [244, 153] on div "ต่อไป" at bounding box center [244, 152] width 24 height 10
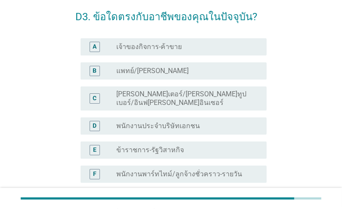
scroll to position [0, 0]
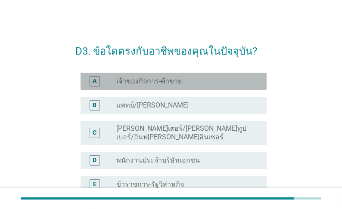
click at [182, 83] on label "เจ้าของกิจการ-ค้าขาย" at bounding box center [149, 81] width 66 height 9
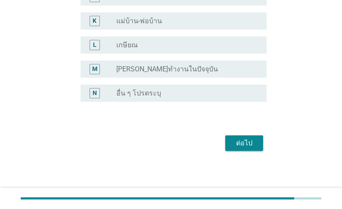
scroll to position [322, 0]
click at [243, 144] on div "ต่อไป" at bounding box center [244, 143] width 24 height 10
